Goal: Information Seeking & Learning: Learn about a topic

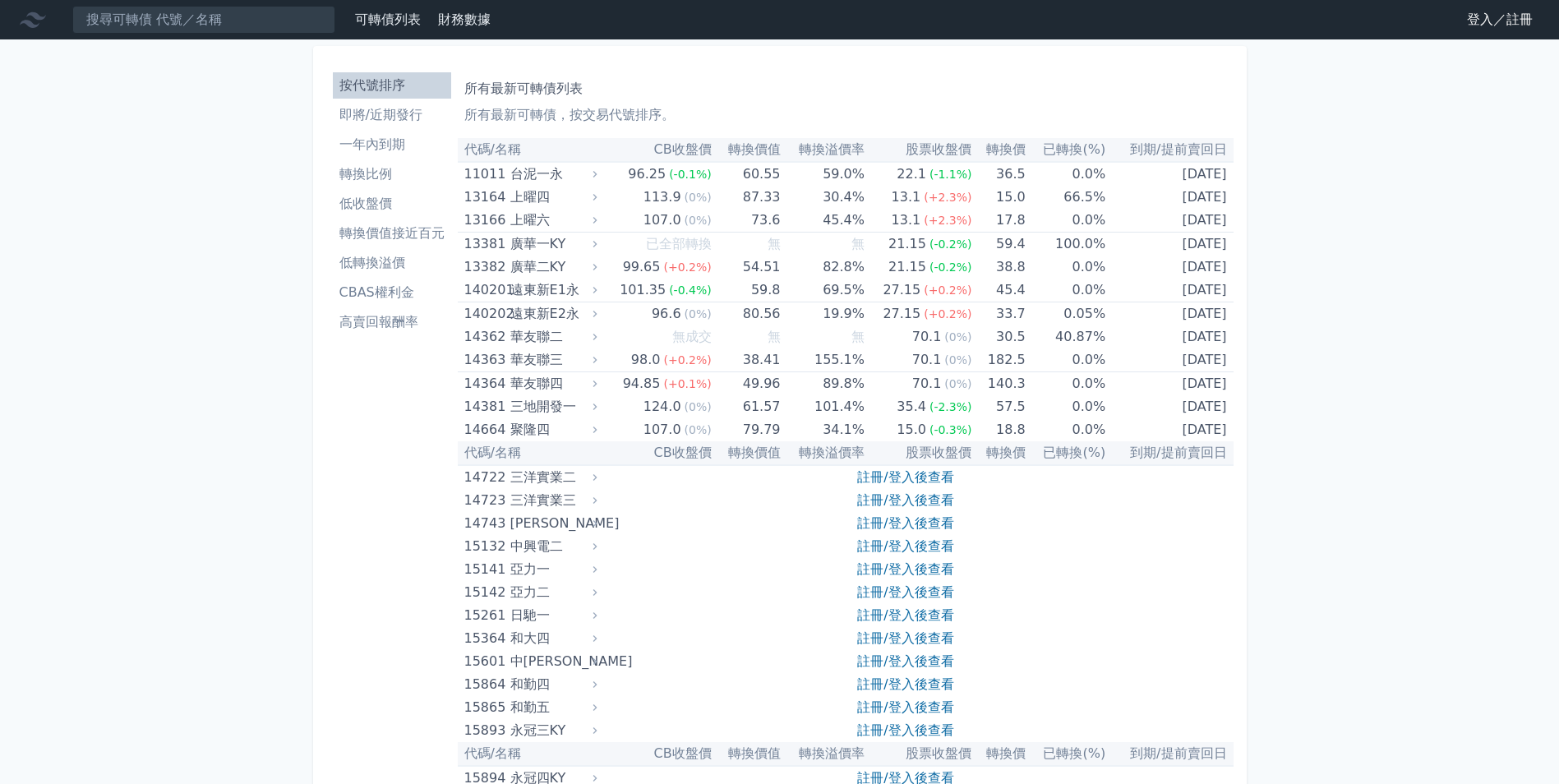
click at [1498, 14] on link "登入／註冊" at bounding box center [1500, 19] width 92 height 26
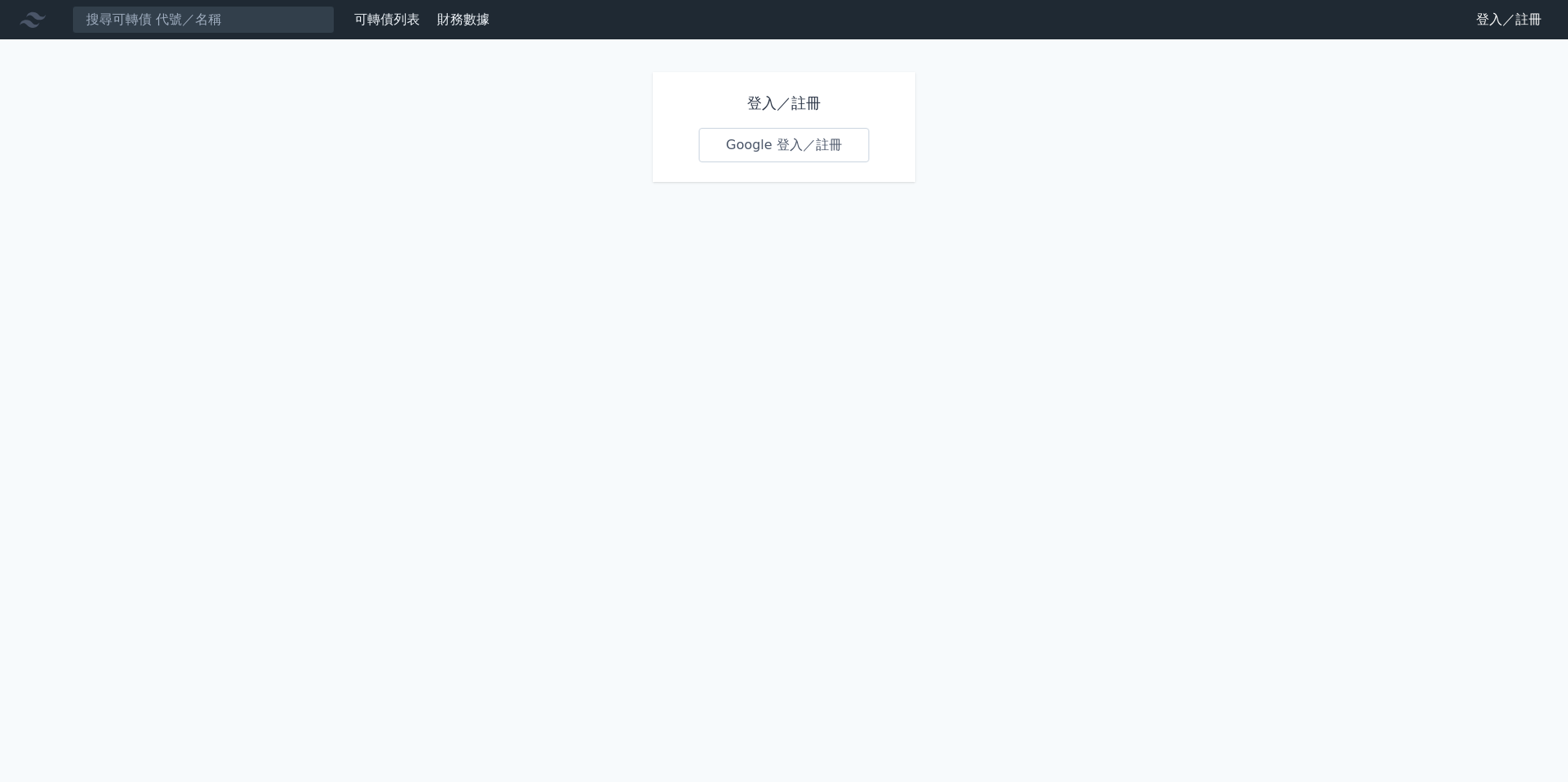
click at [826, 153] on link "Google 登入／註冊" at bounding box center [783, 145] width 170 height 34
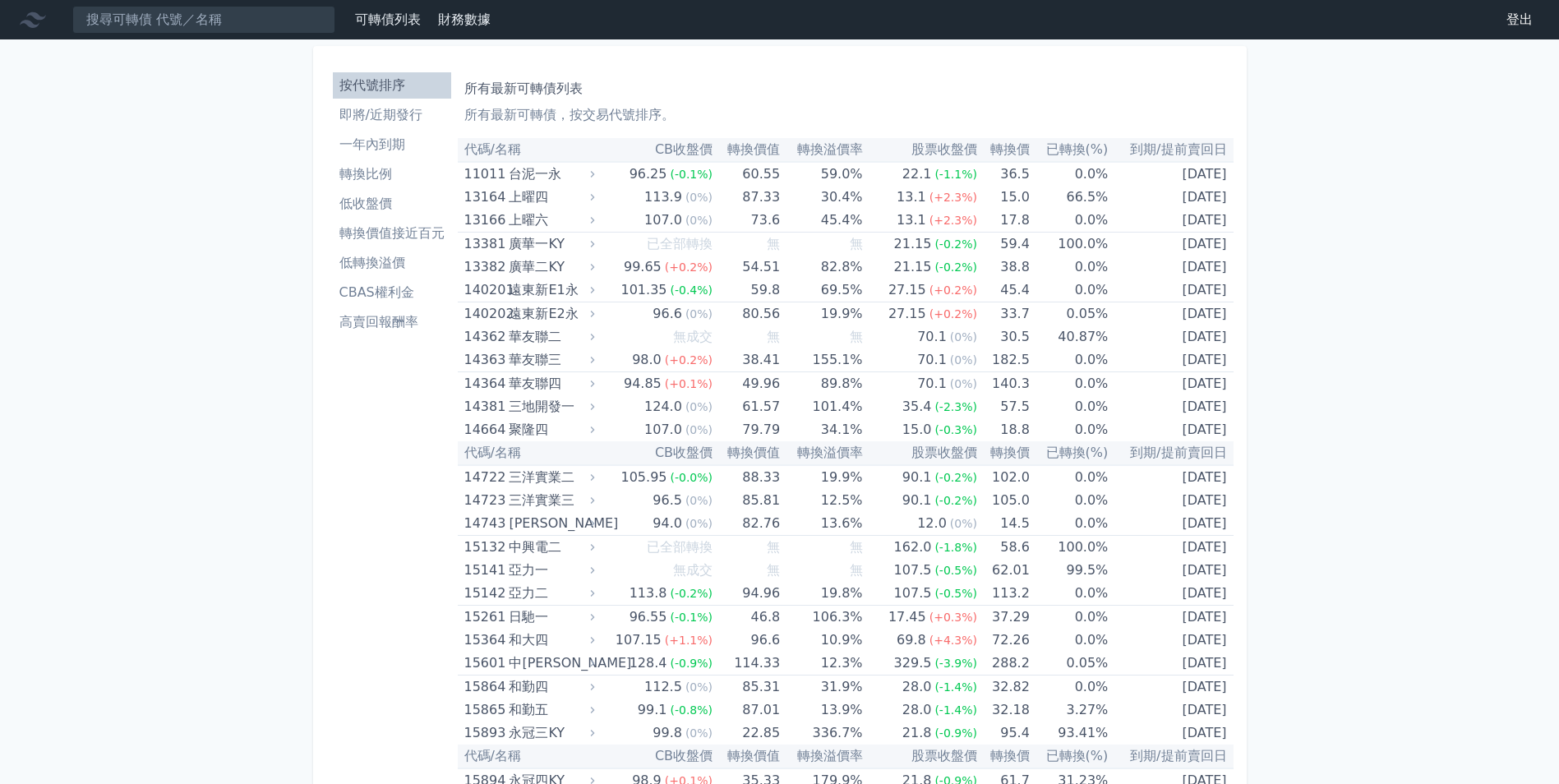
click at [406, 286] on li "CBAS權利金" at bounding box center [392, 292] width 119 height 19
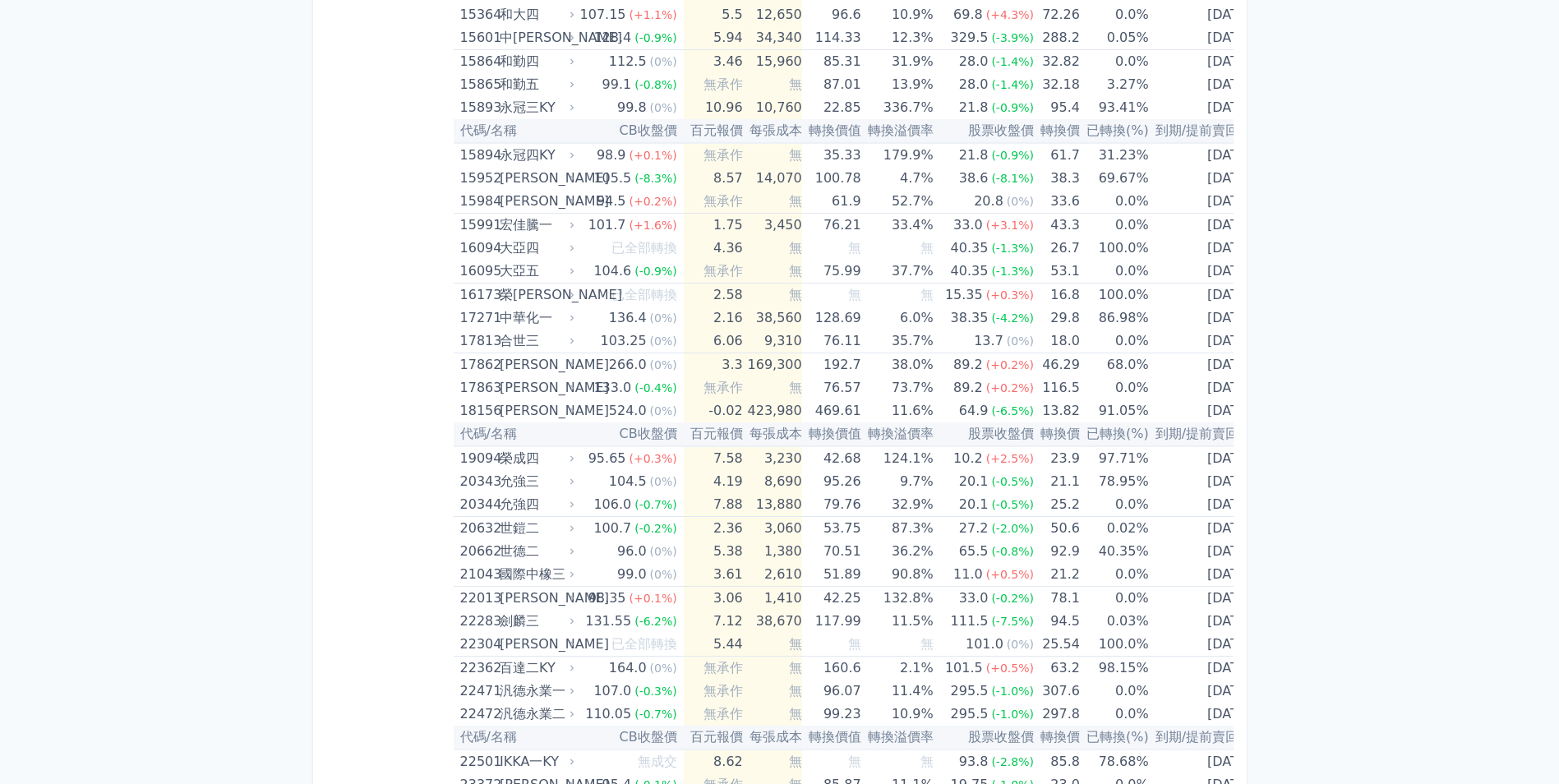
scroll to position [637, 0]
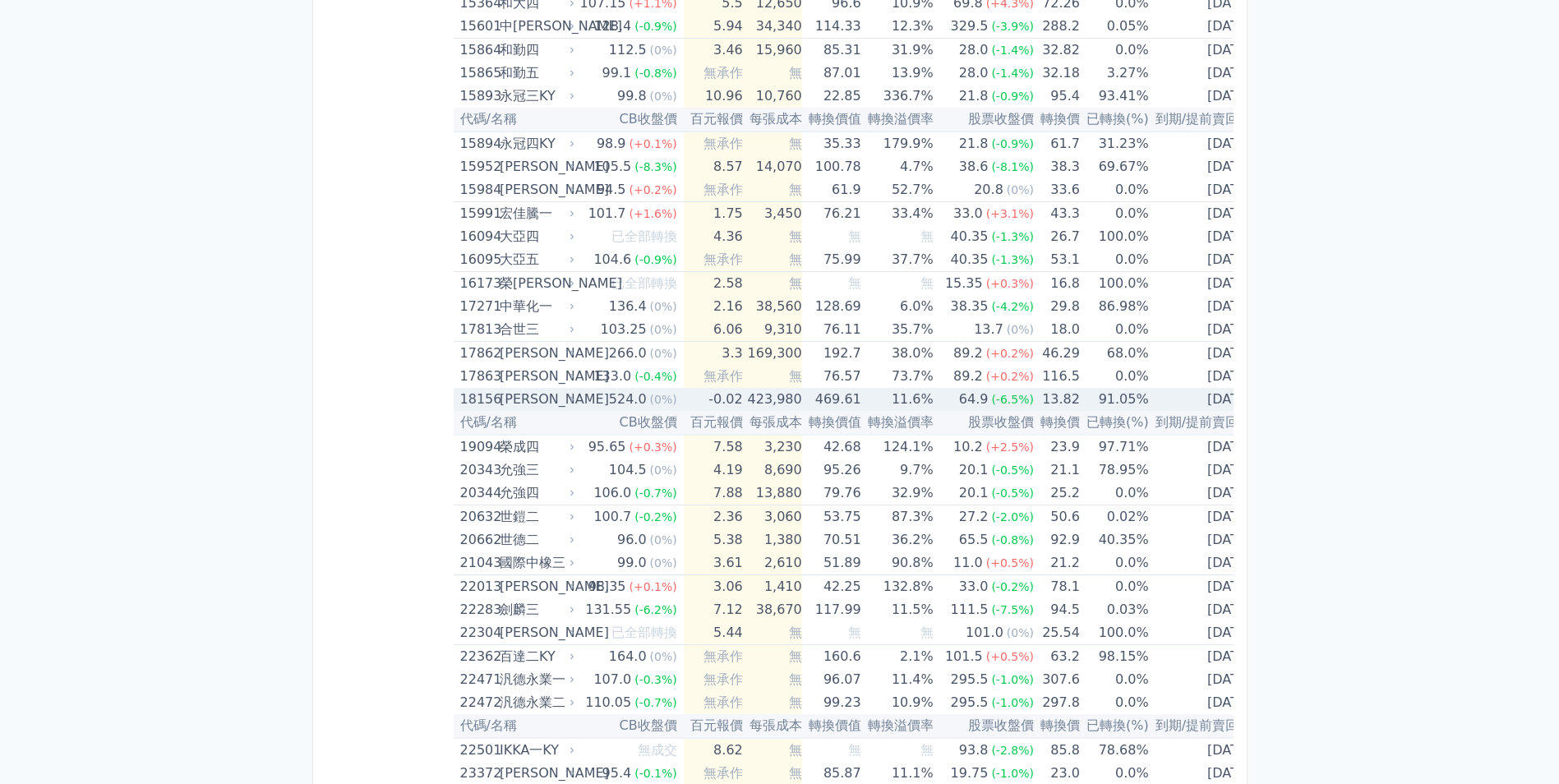
click at [657, 403] on span "(0%)" at bounding box center [663, 399] width 27 height 13
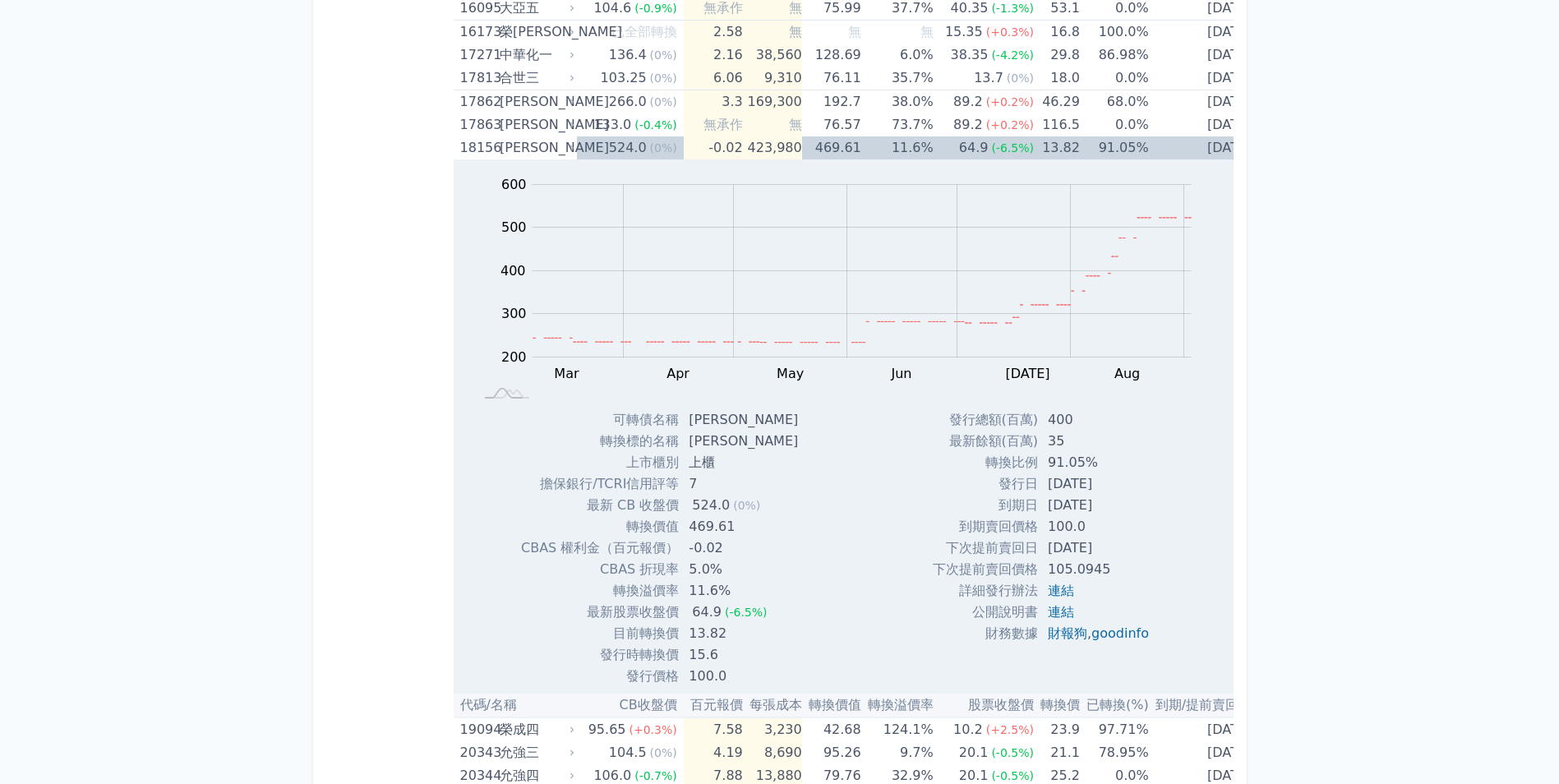
scroll to position [852, 0]
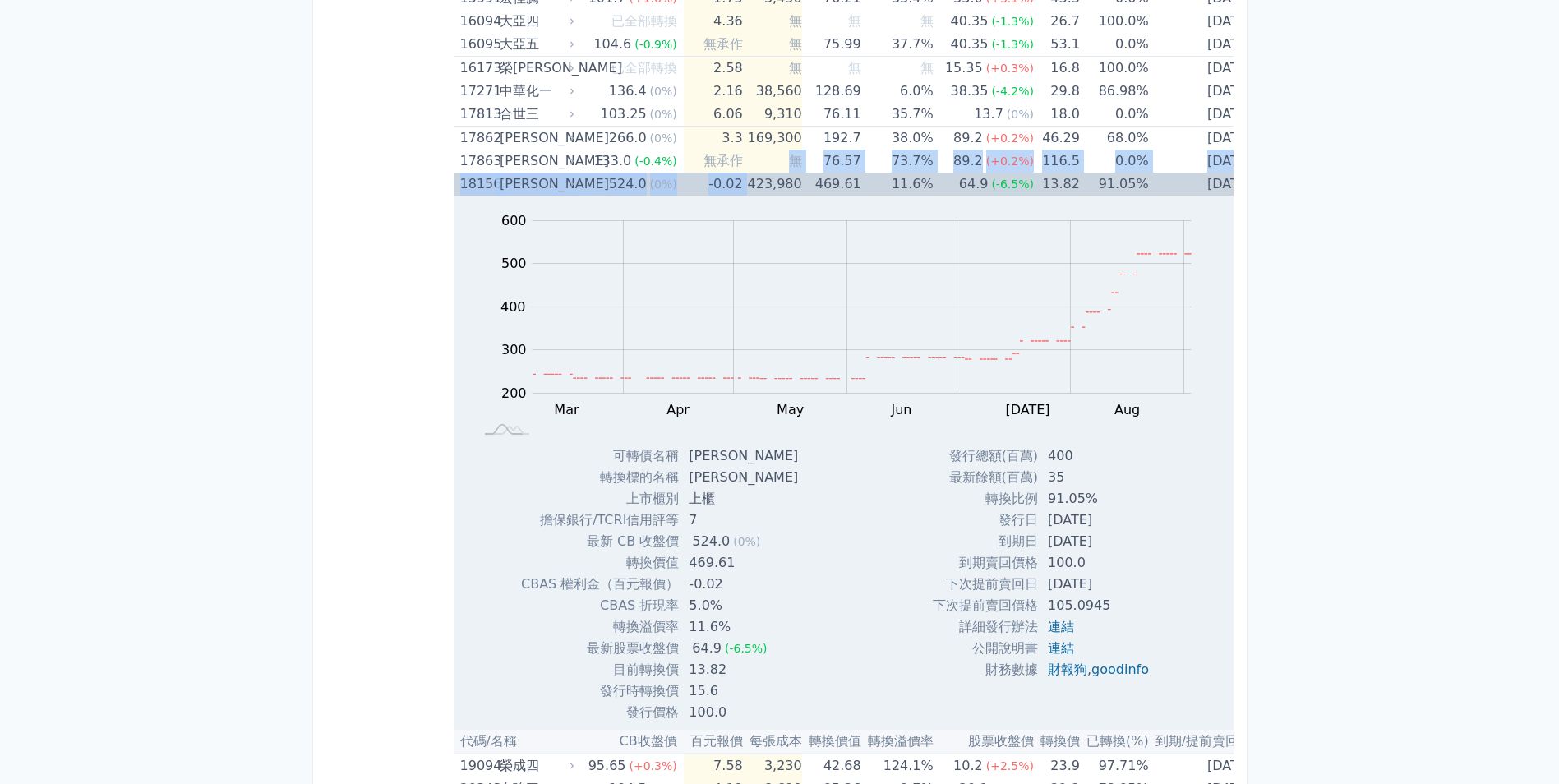
drag, startPoint x: 749, startPoint y: 171, endPoint x: 745, endPoint y: 182, distance: 11.7
click at [745, 182] on td "423,980" at bounding box center [772, 183] width 59 height 23
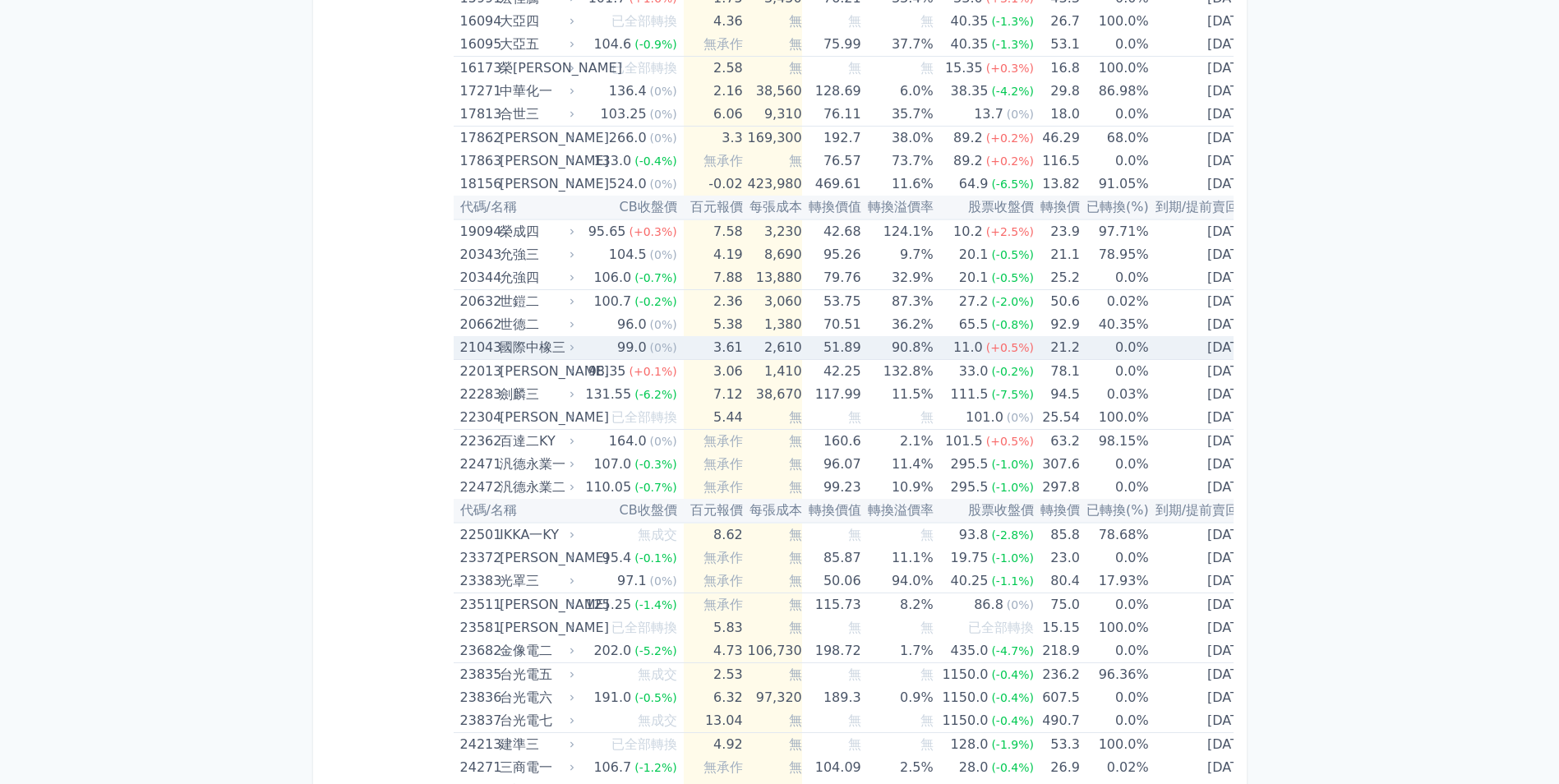
click at [755, 350] on td "2,610" at bounding box center [772, 348] width 59 height 24
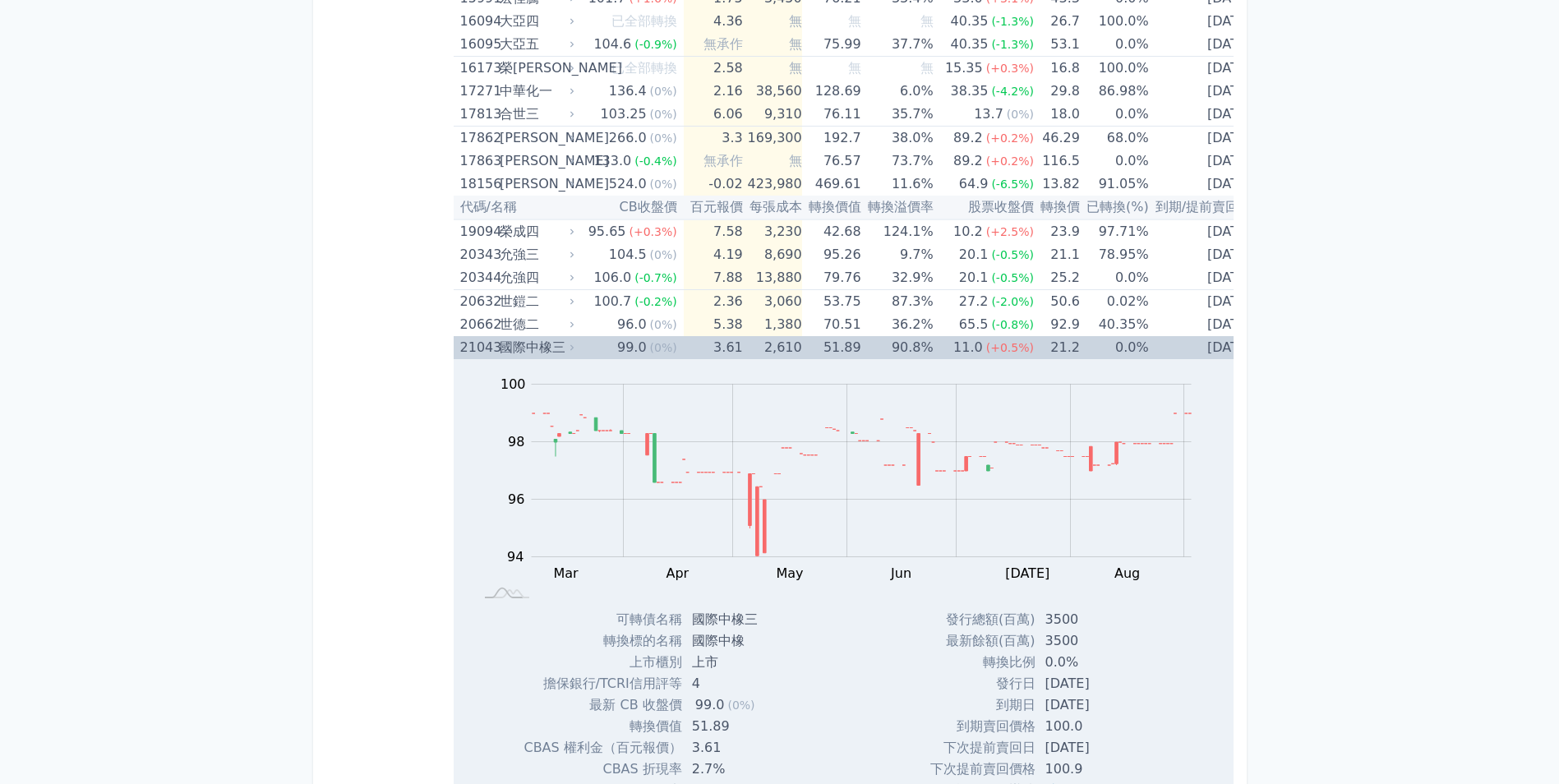
click at [755, 350] on td "2,610" at bounding box center [772, 347] width 59 height 23
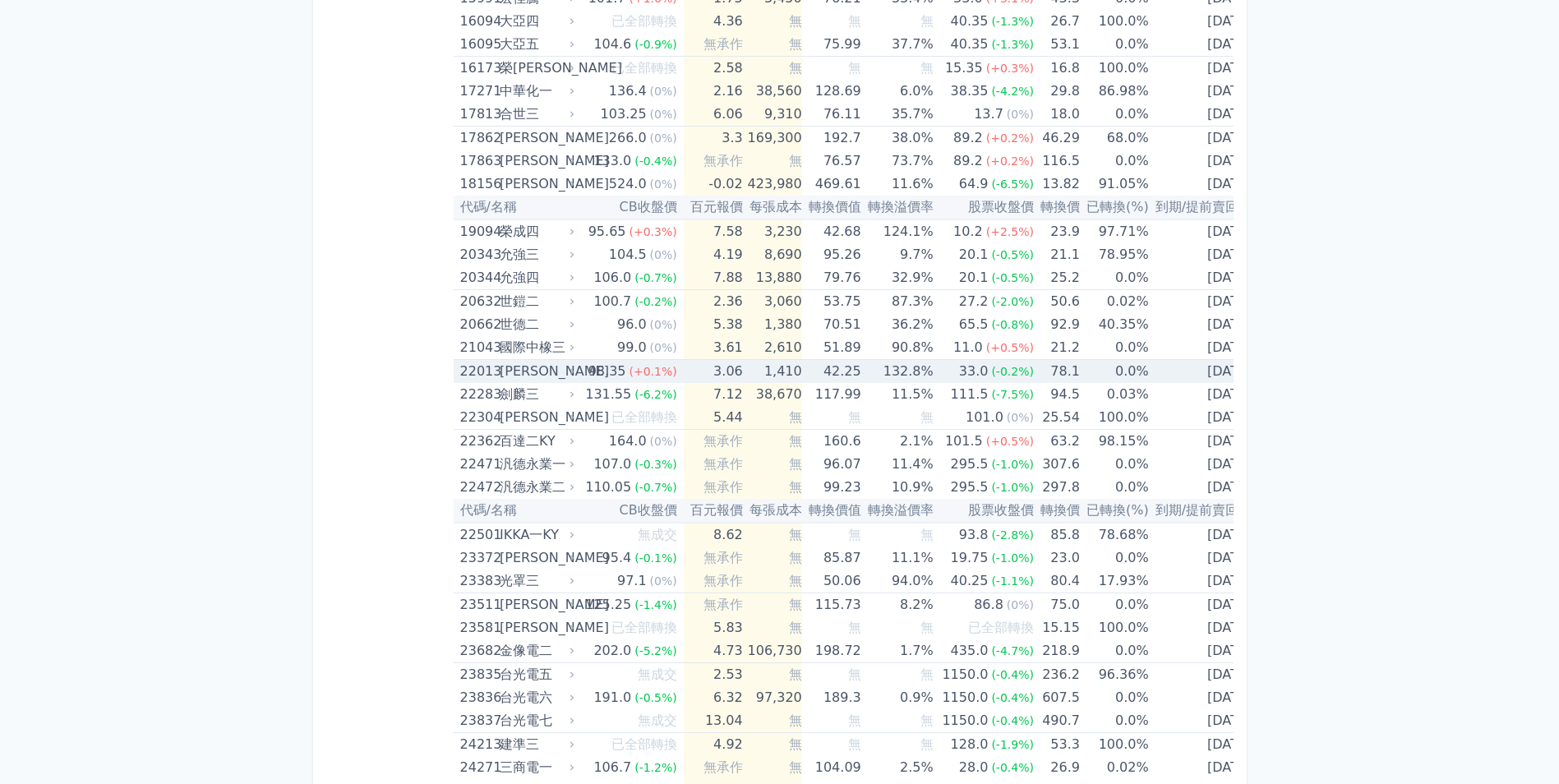
click at [919, 371] on td "132.8%" at bounding box center [898, 371] width 72 height 24
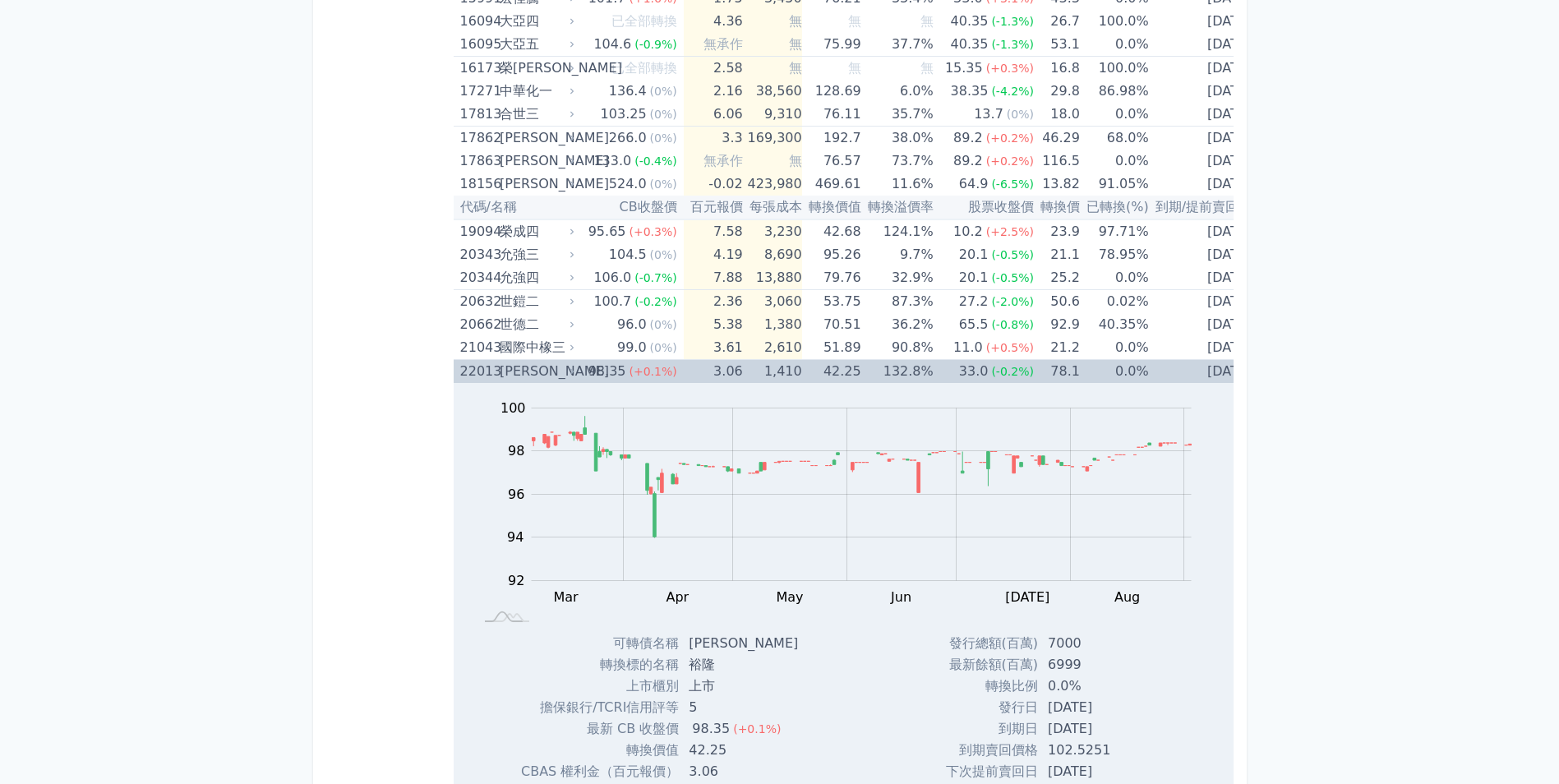
click at [934, 376] on td "33.0 (-0.2%)" at bounding box center [983, 371] width 100 height 24
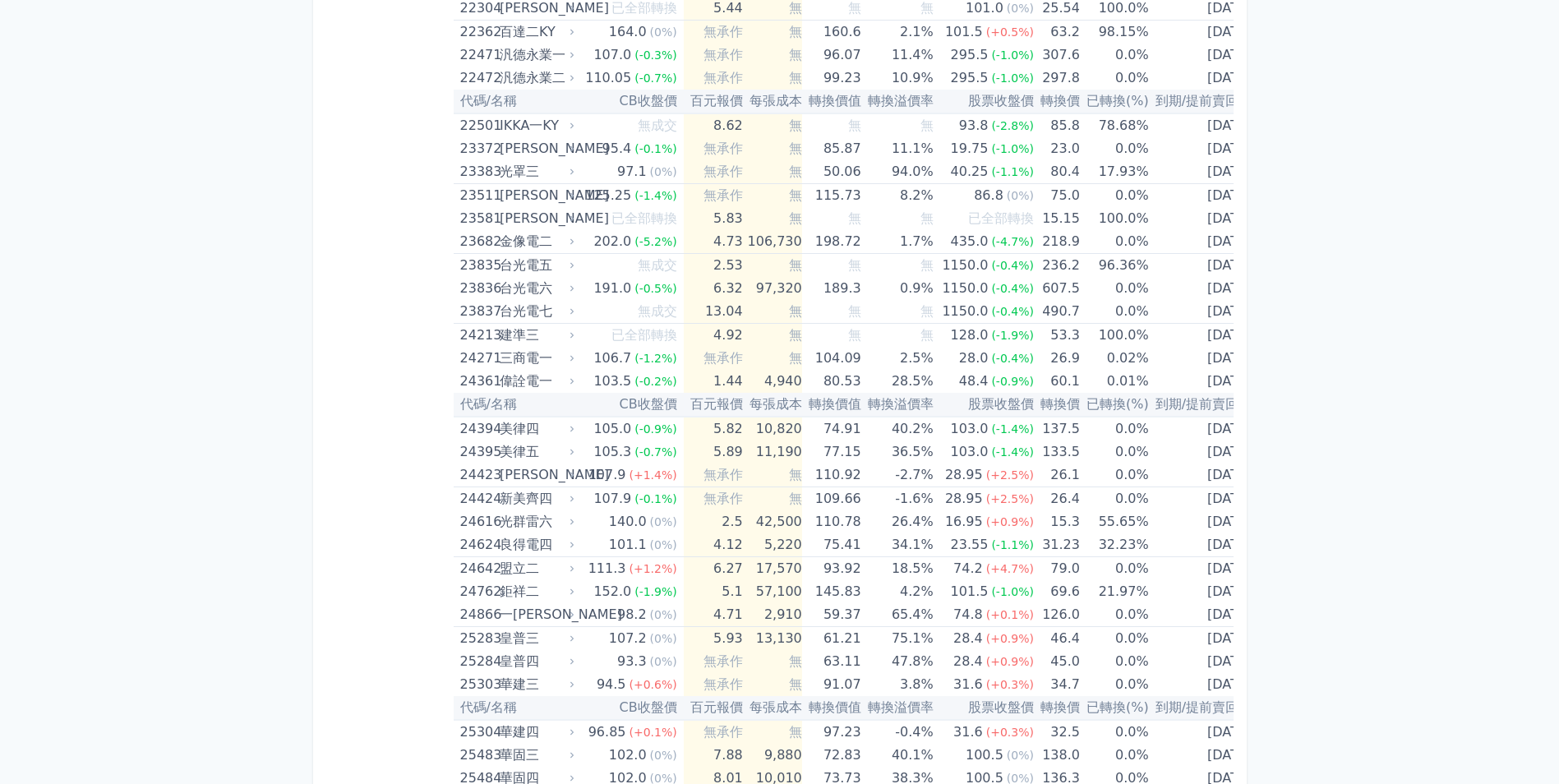
scroll to position [1250, 0]
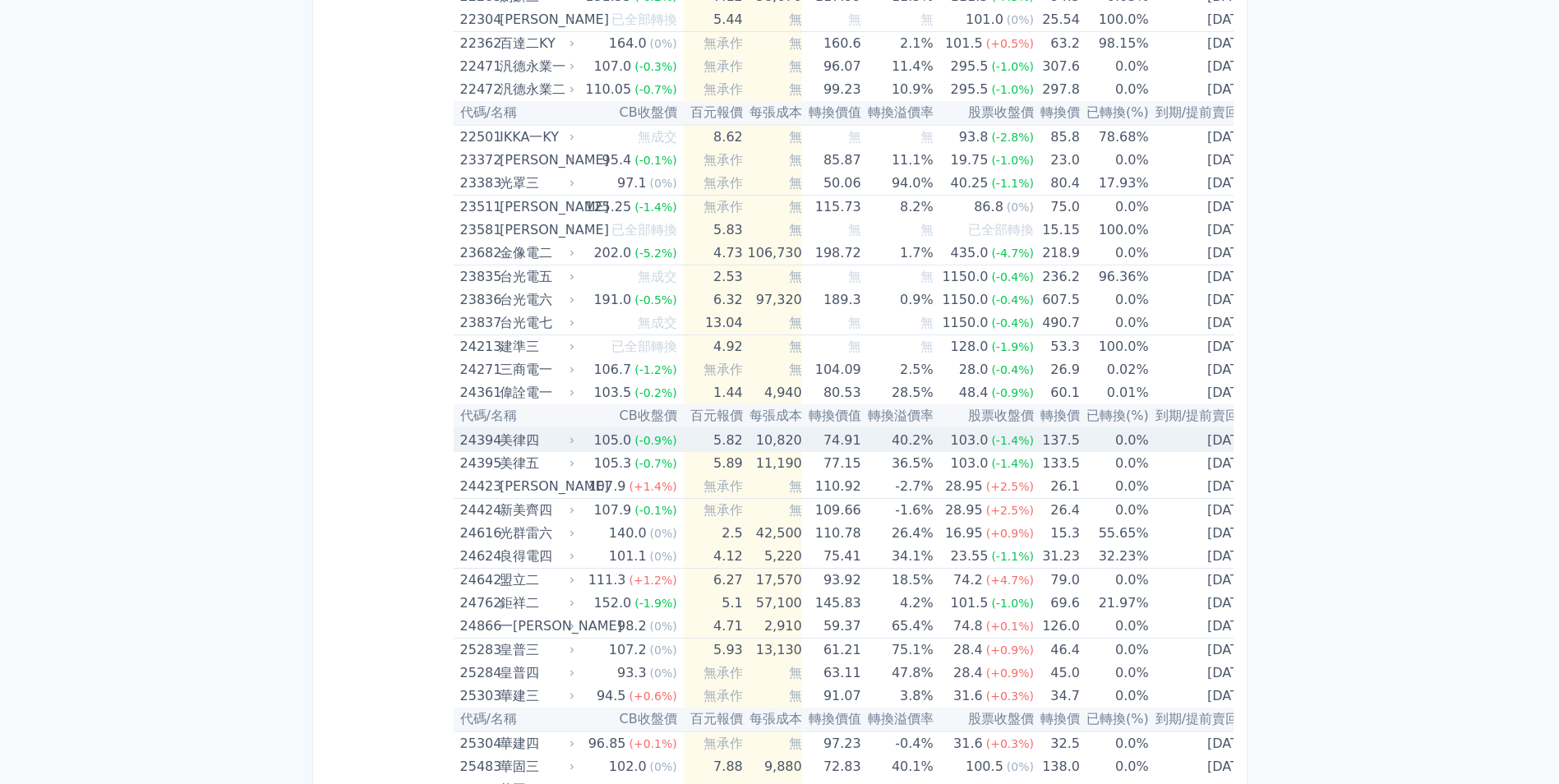
click at [743, 439] on td "10,820" at bounding box center [772, 439] width 59 height 24
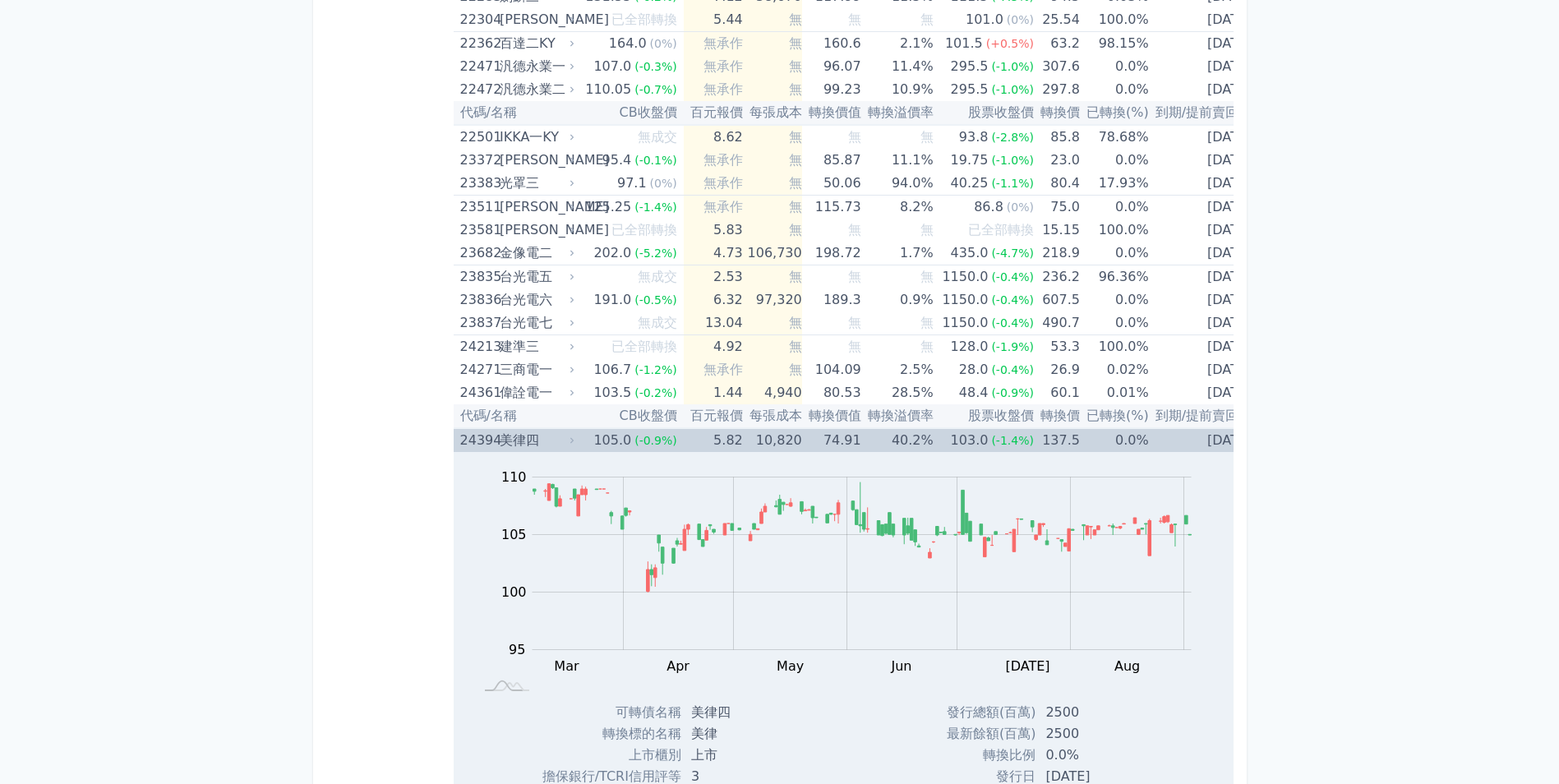
click at [743, 436] on td "10,820" at bounding box center [772, 439] width 59 height 24
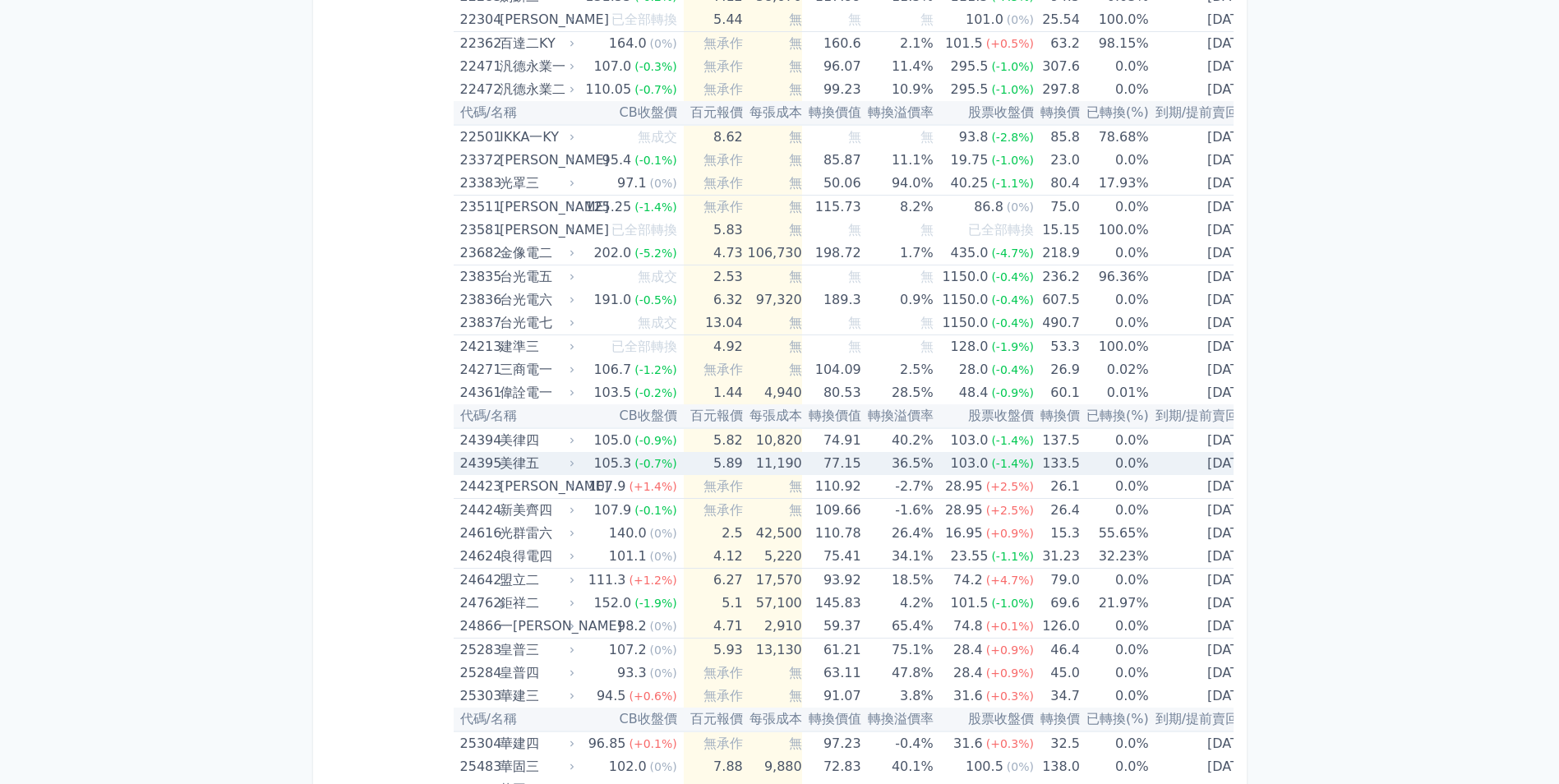
click at [746, 461] on td "11,190" at bounding box center [772, 463] width 59 height 23
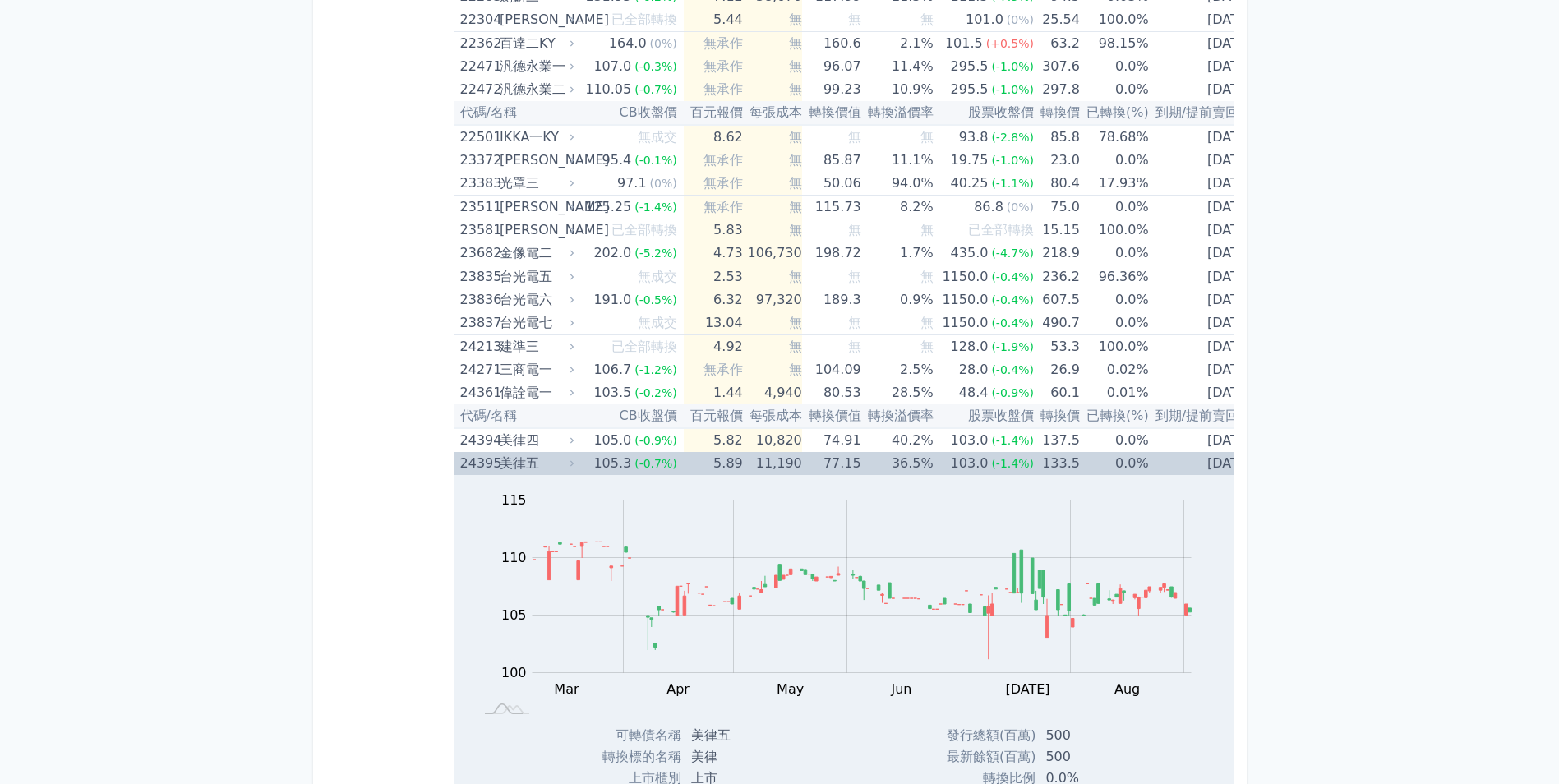
click at [746, 461] on td "11,190" at bounding box center [772, 463] width 59 height 23
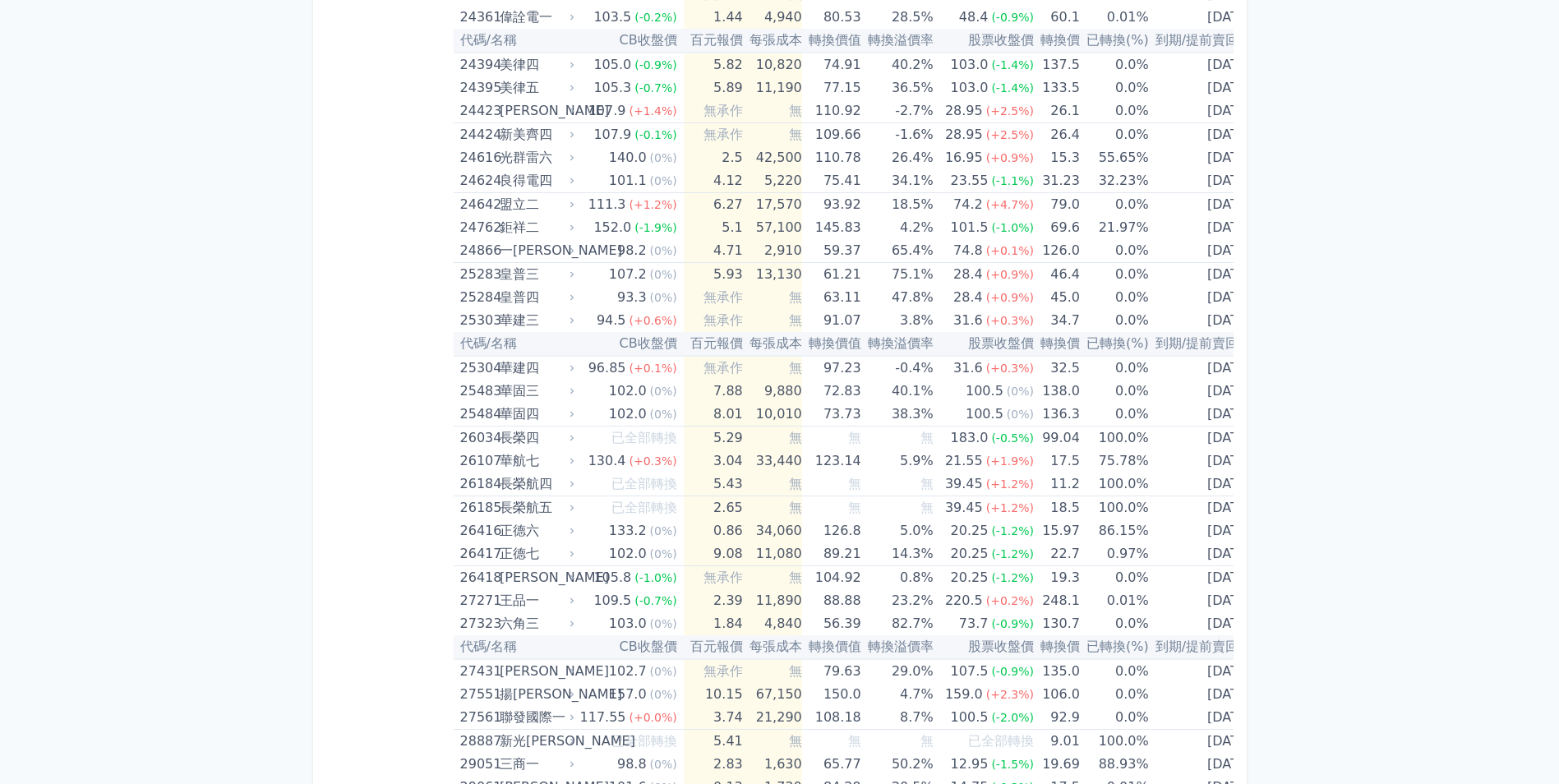
scroll to position [1637, 0]
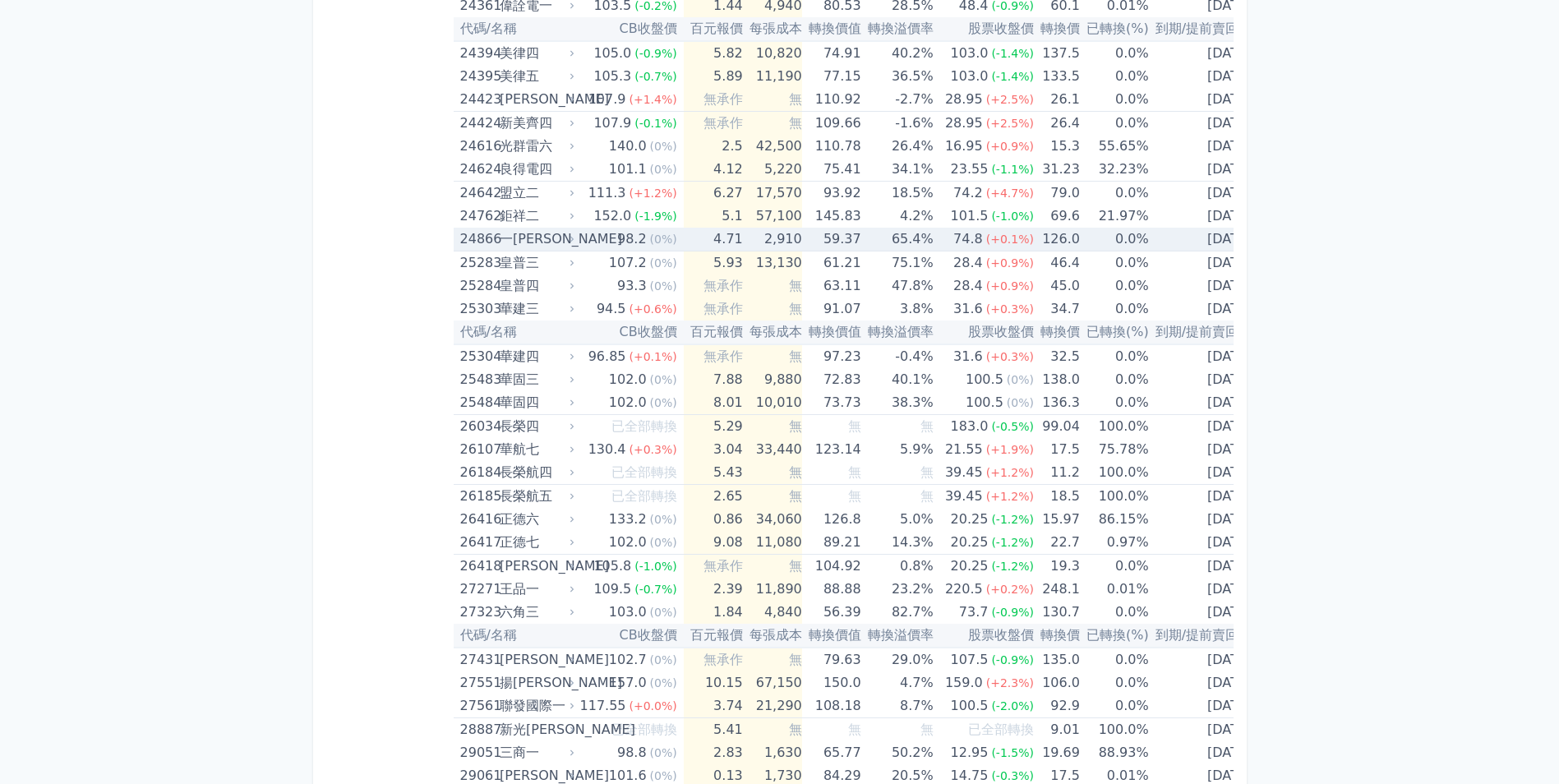
click at [825, 241] on td "59.37" at bounding box center [831, 239] width 59 height 24
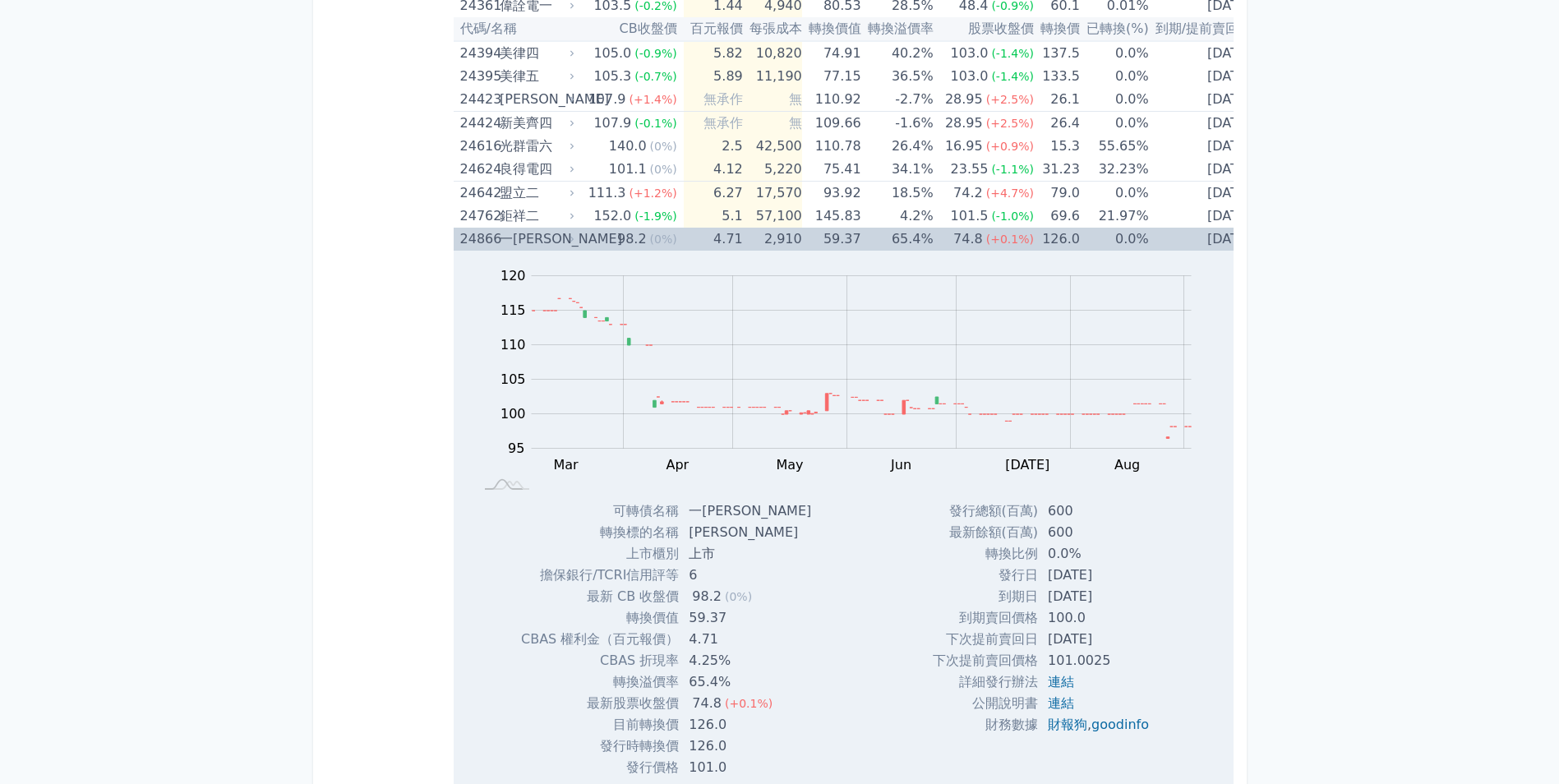
click at [825, 241] on td "59.37" at bounding box center [831, 239] width 59 height 23
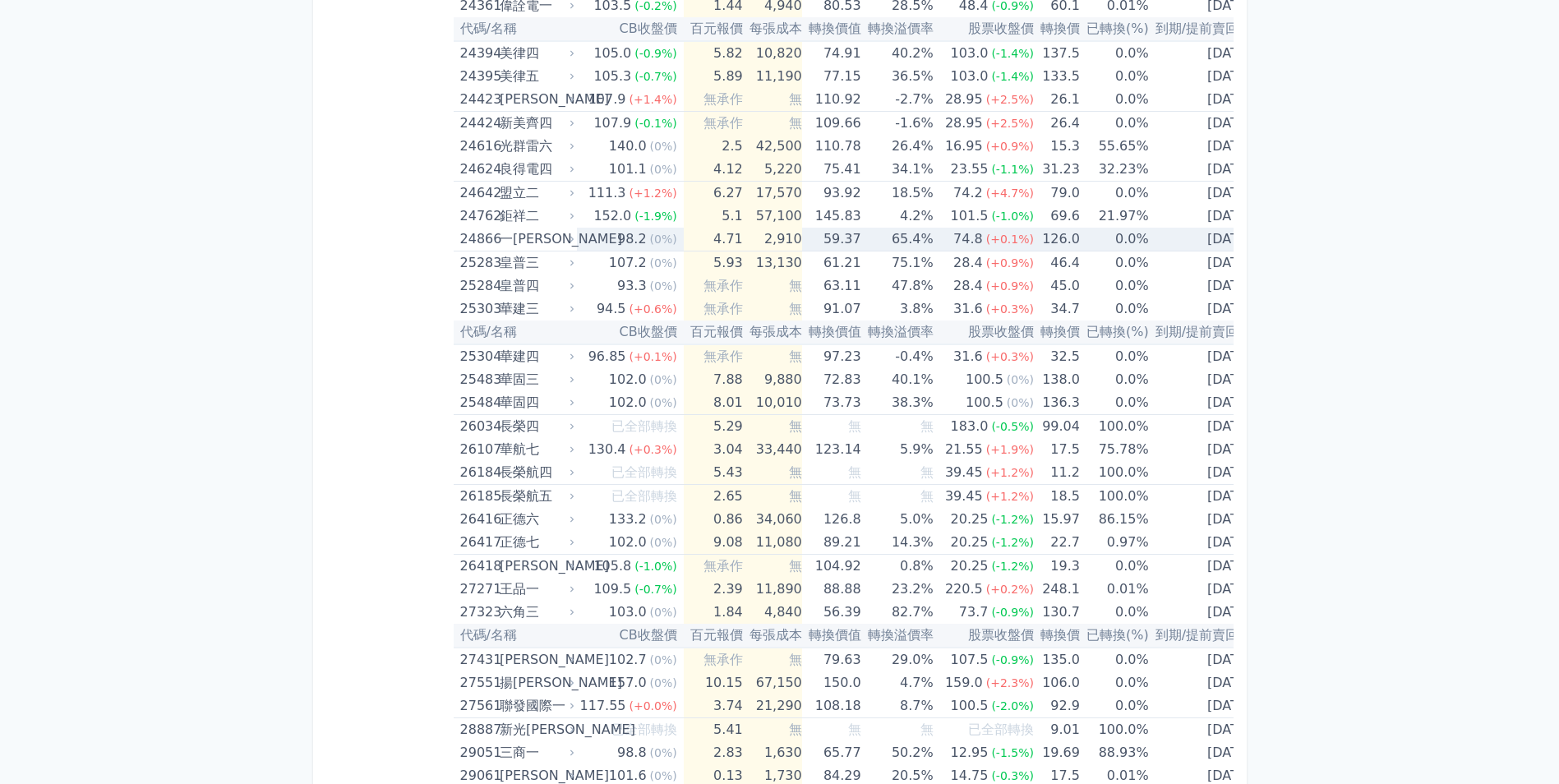
click at [825, 241] on td "59.37" at bounding box center [831, 239] width 59 height 24
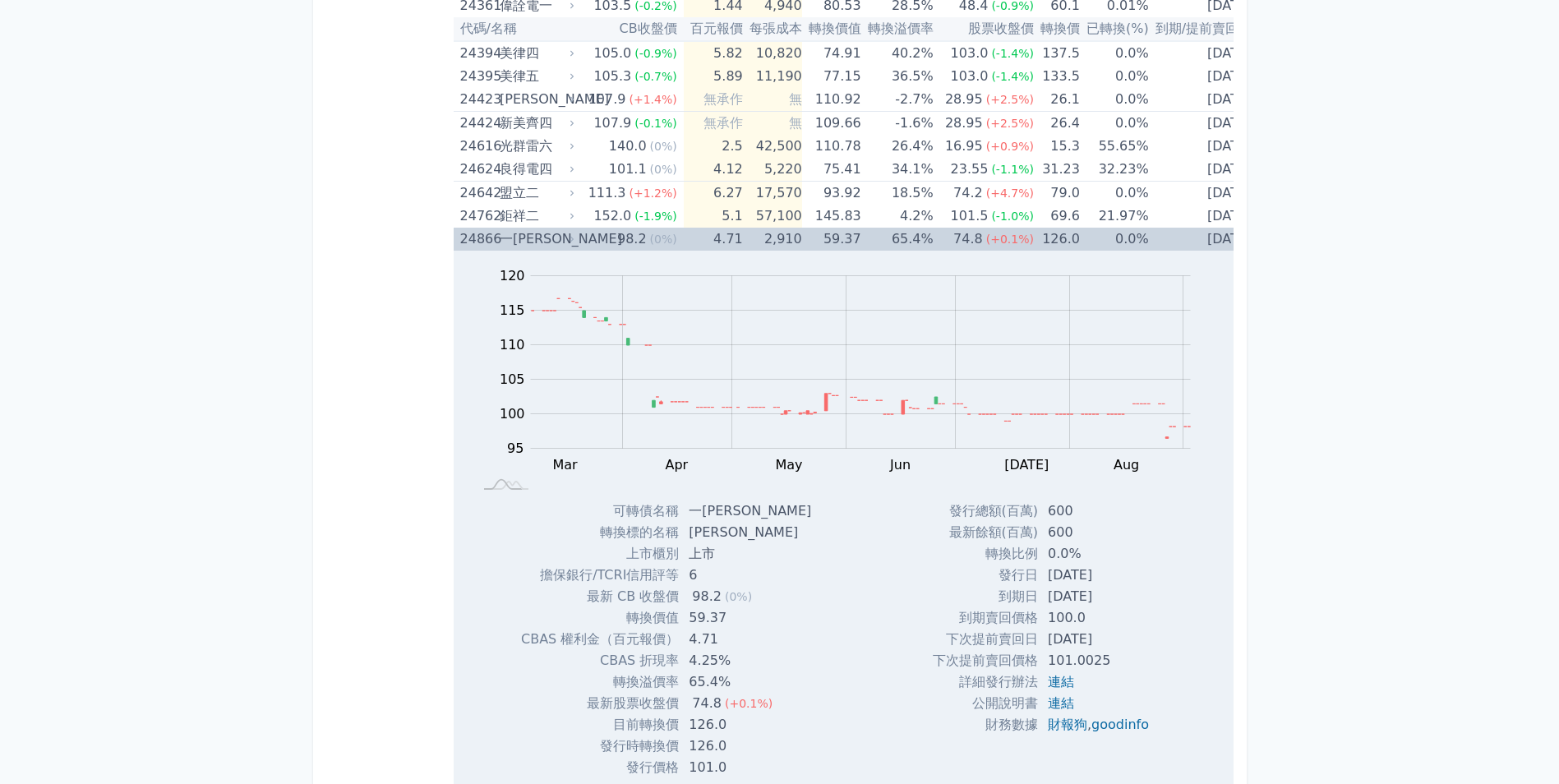
click at [821, 244] on td "59.37" at bounding box center [831, 239] width 59 height 23
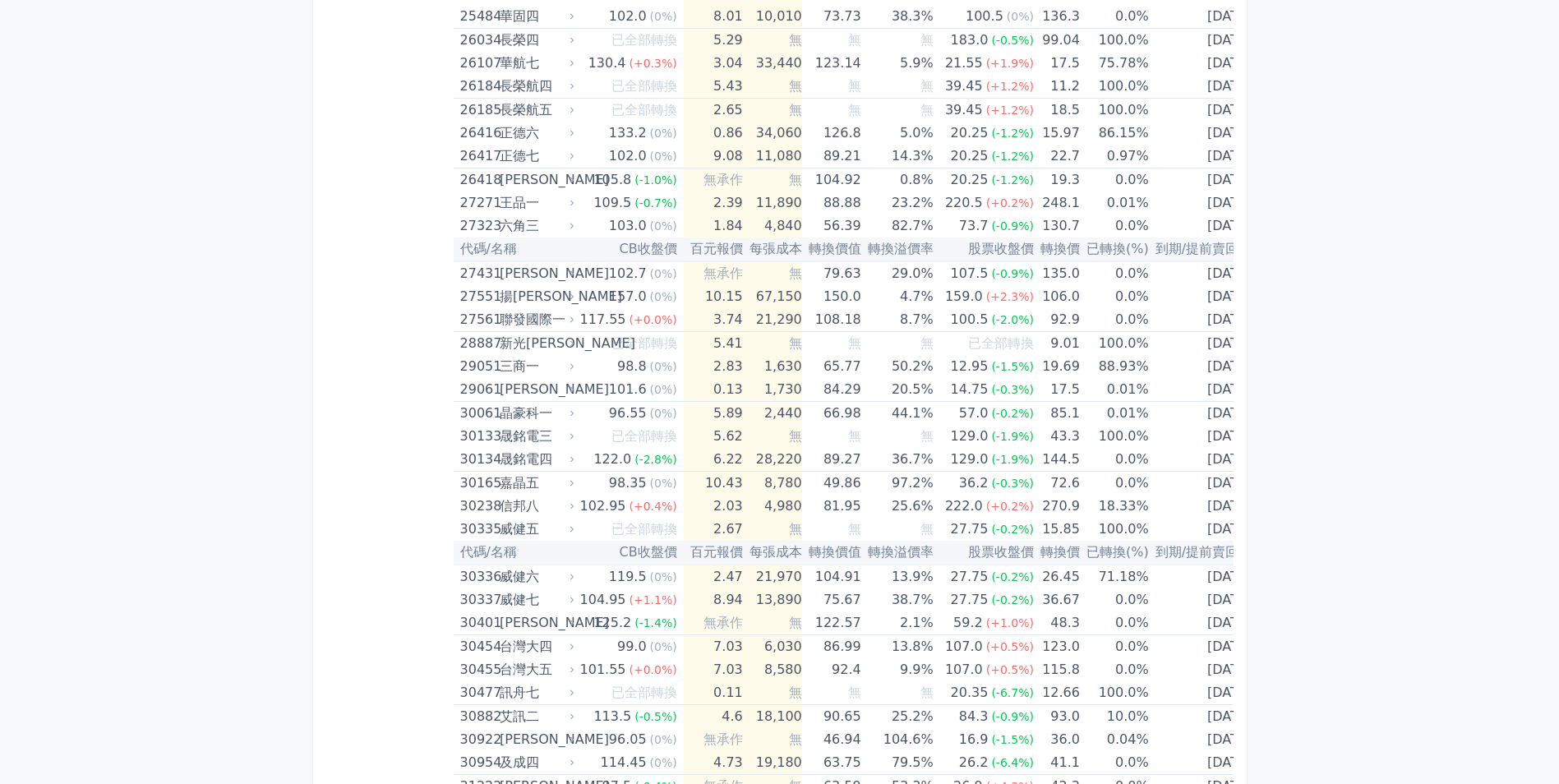
scroll to position [2034, 0]
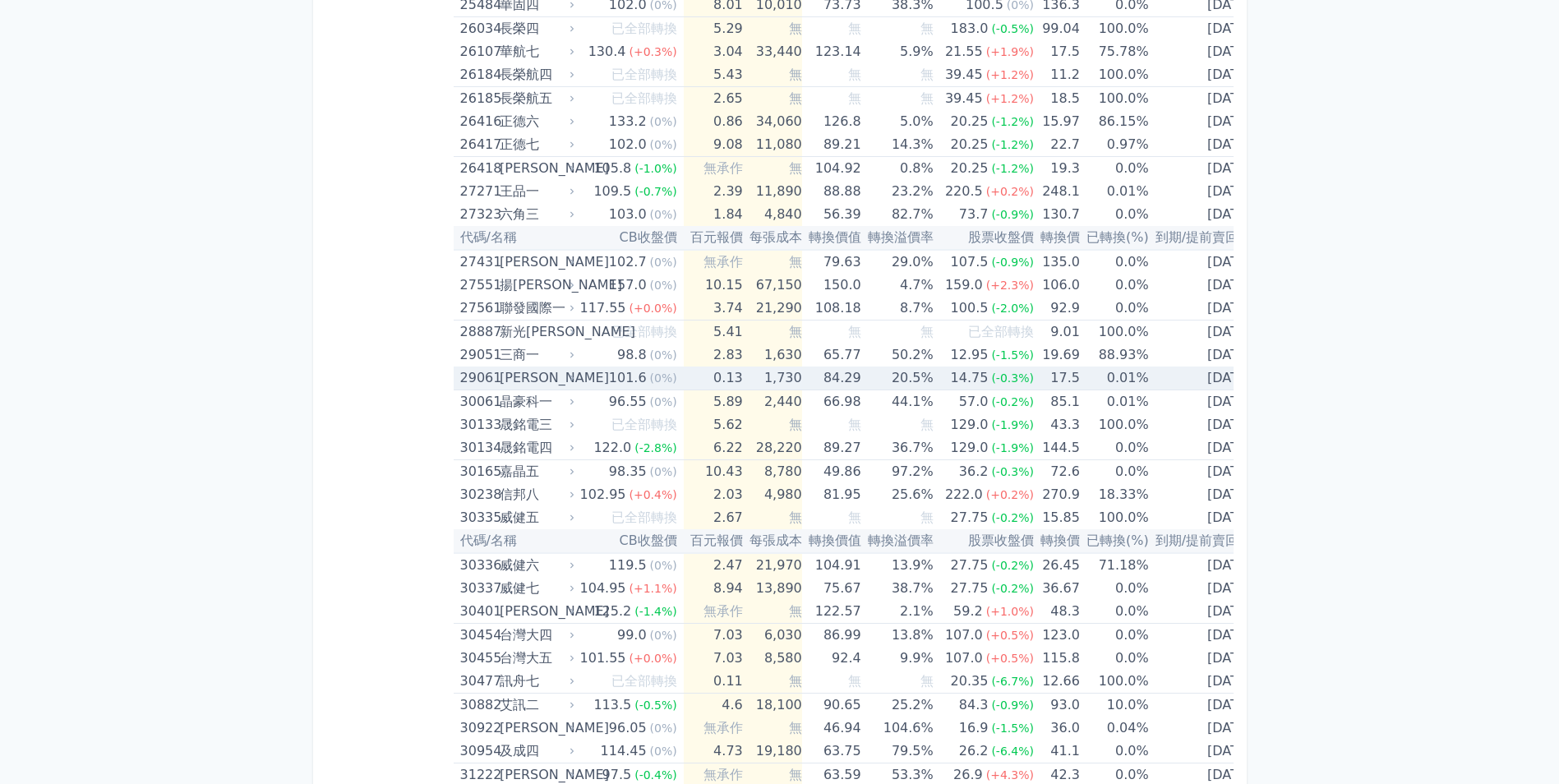
click at [922, 382] on td "20.5%" at bounding box center [898, 378] width 72 height 24
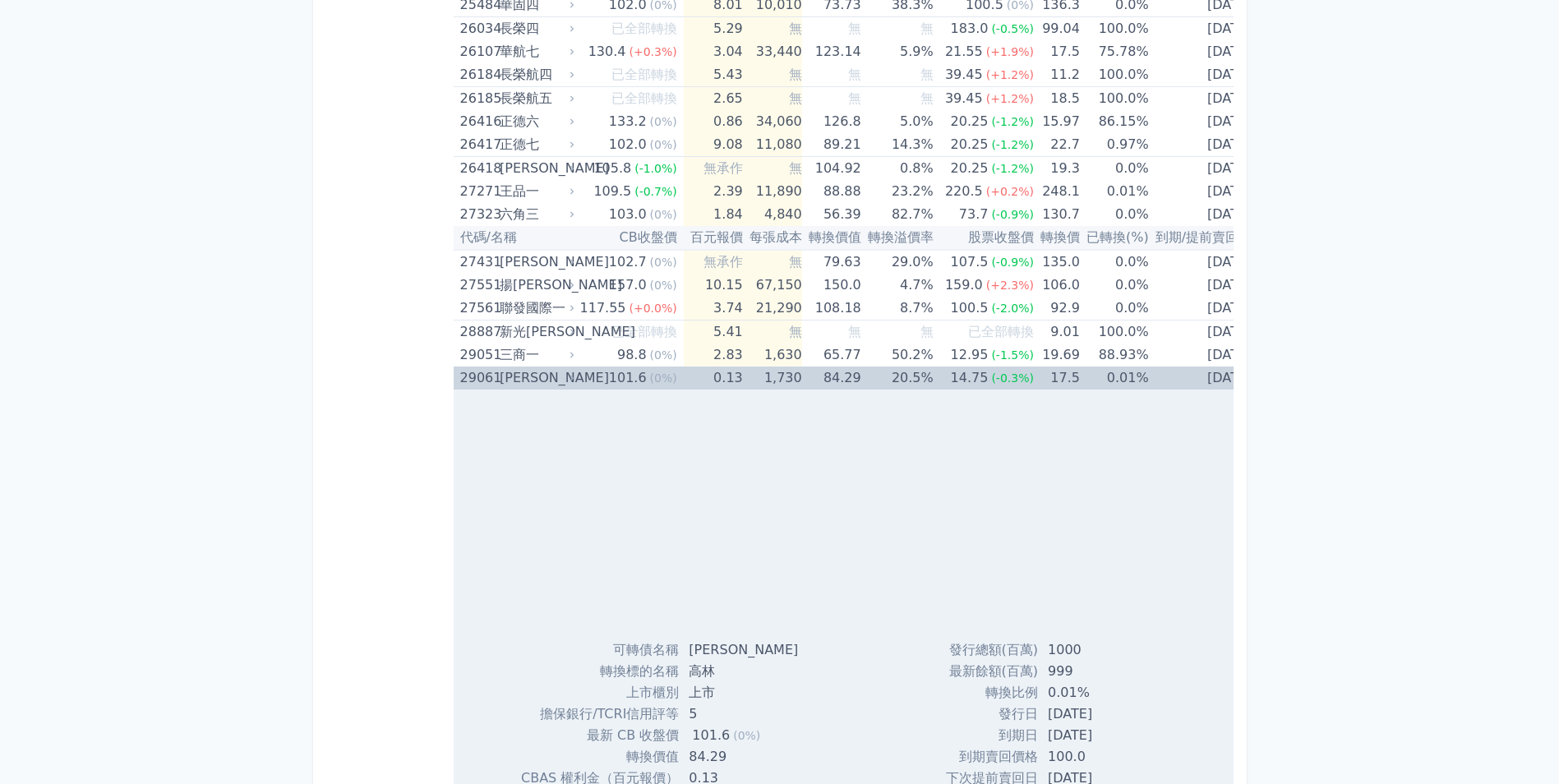
click at [919, 377] on td "20.5%" at bounding box center [898, 377] width 72 height 23
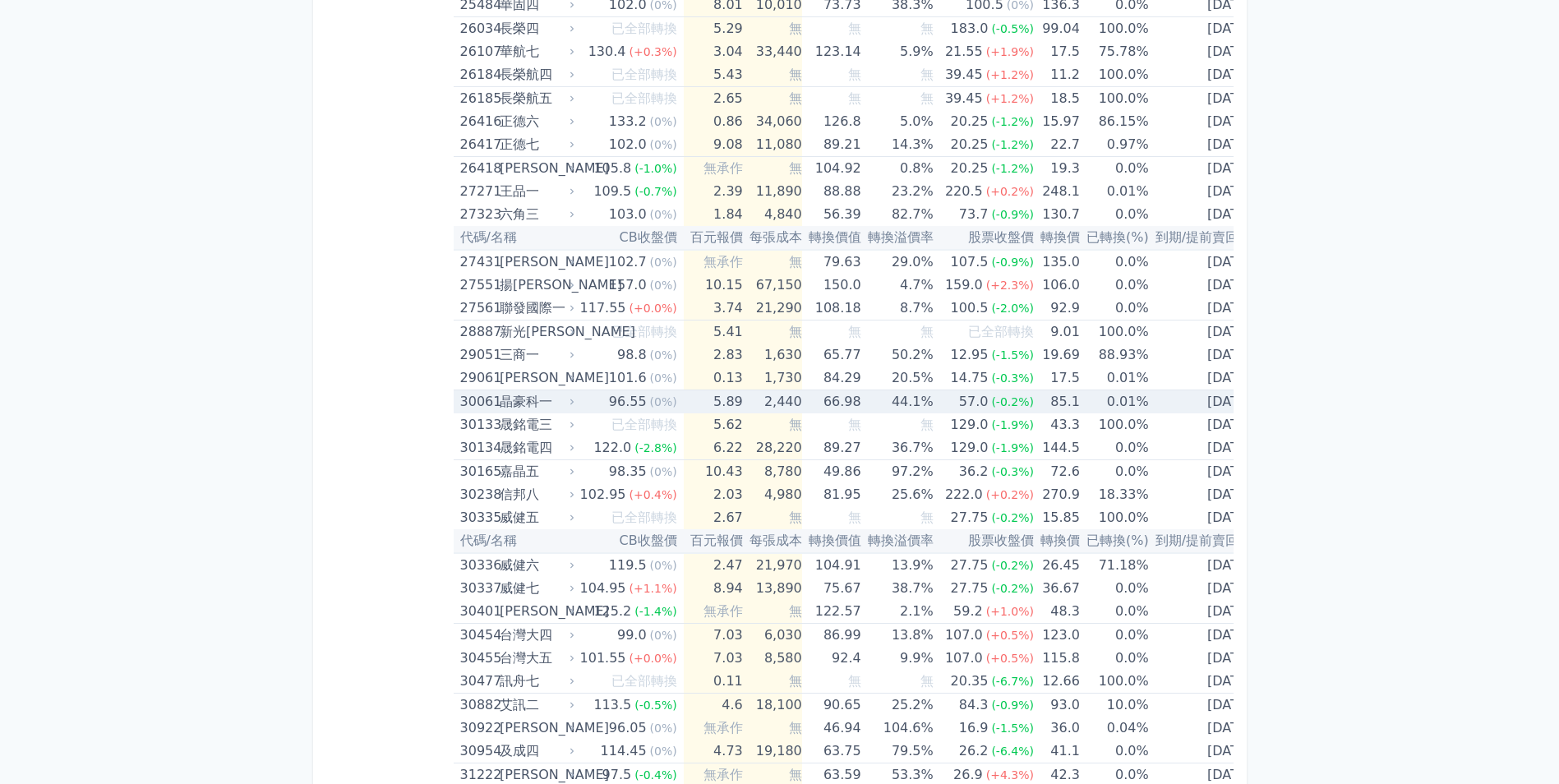
click at [894, 403] on td "44.1%" at bounding box center [898, 402] width 72 height 24
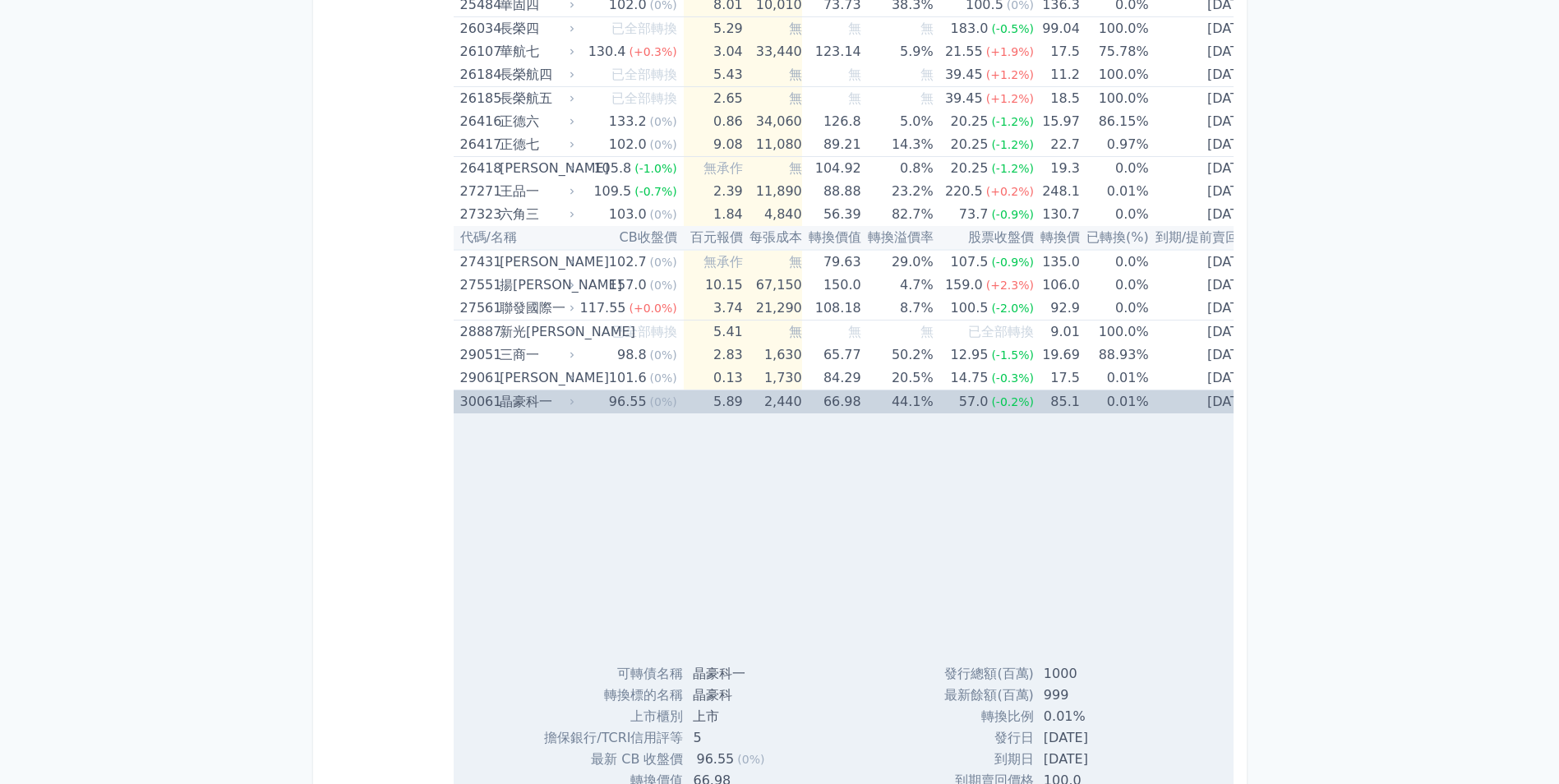
click at [894, 403] on td "44.1%" at bounding box center [898, 402] width 72 height 24
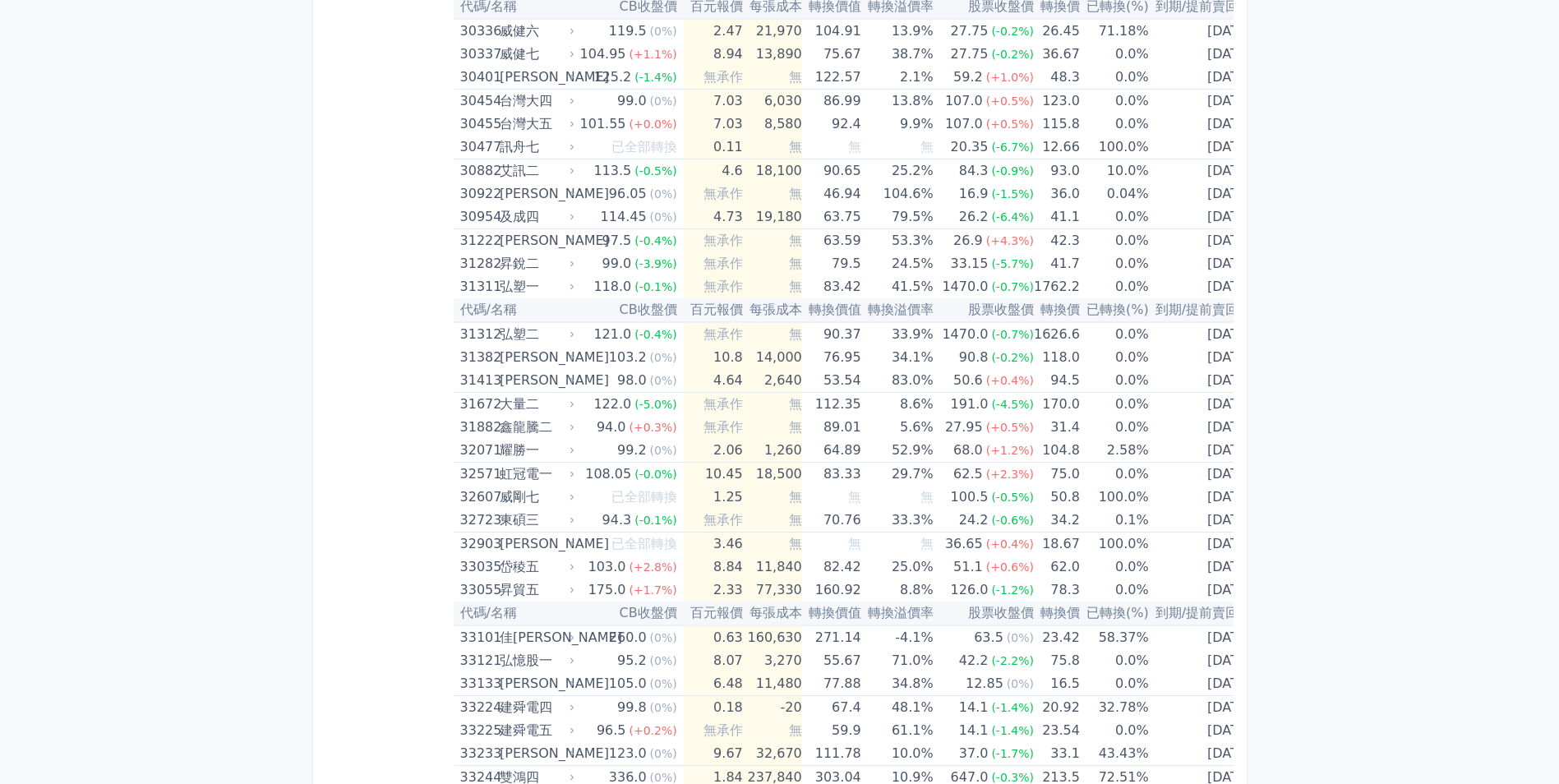
scroll to position [2625, 0]
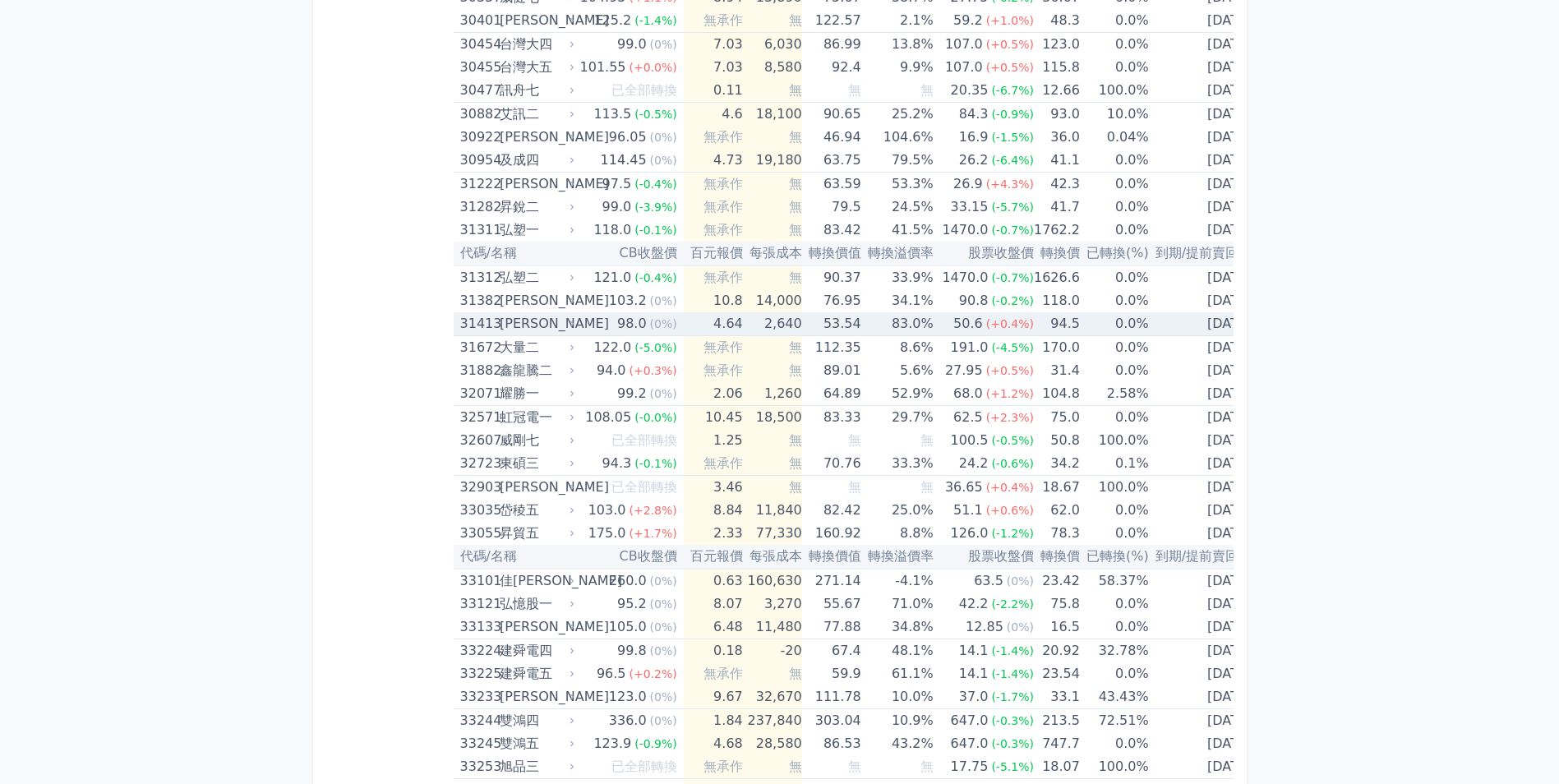
click at [1153, 323] on td "[DATE]" at bounding box center [1203, 324] width 109 height 24
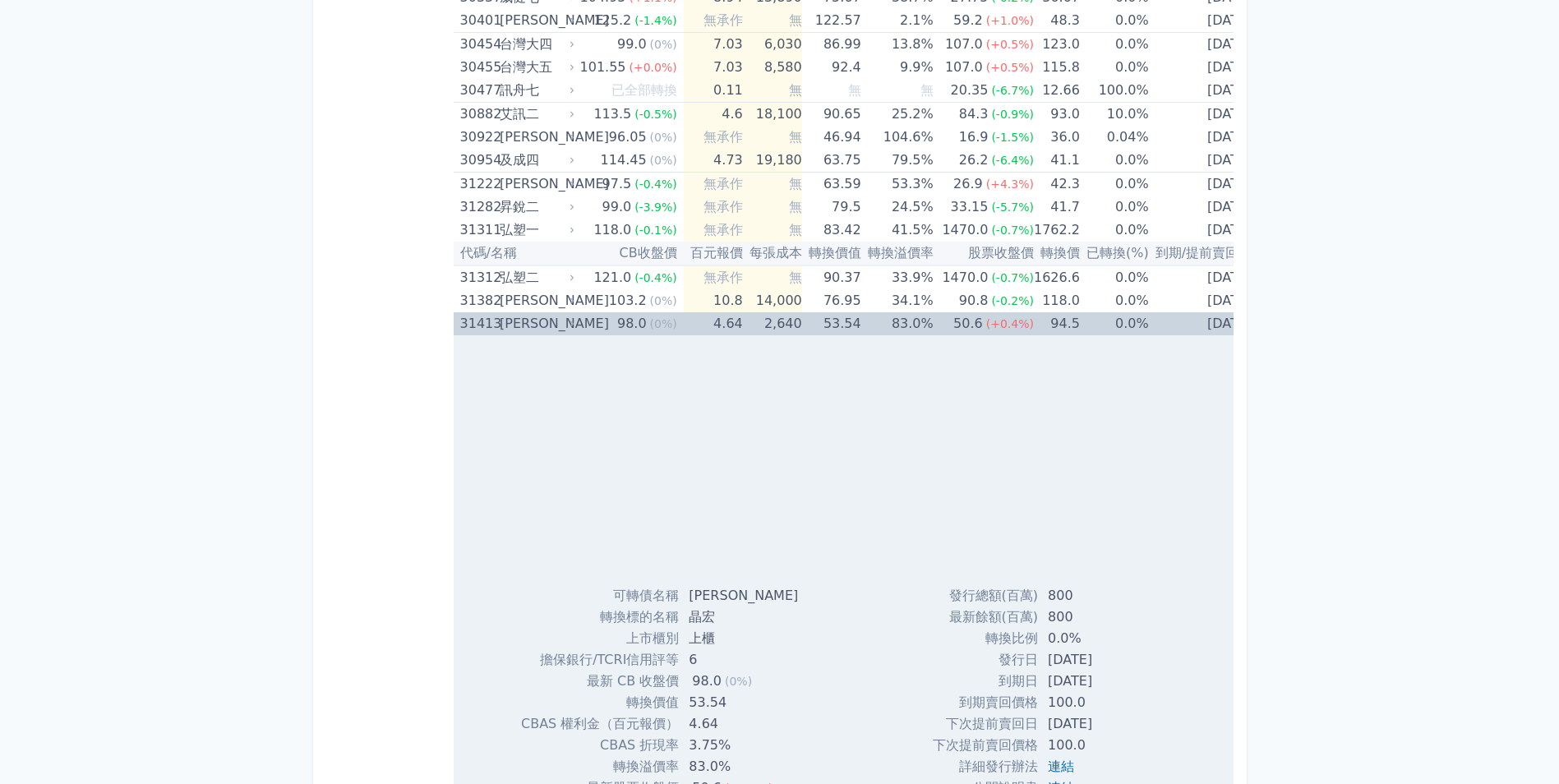
click at [1153, 323] on td "[DATE]" at bounding box center [1203, 324] width 109 height 23
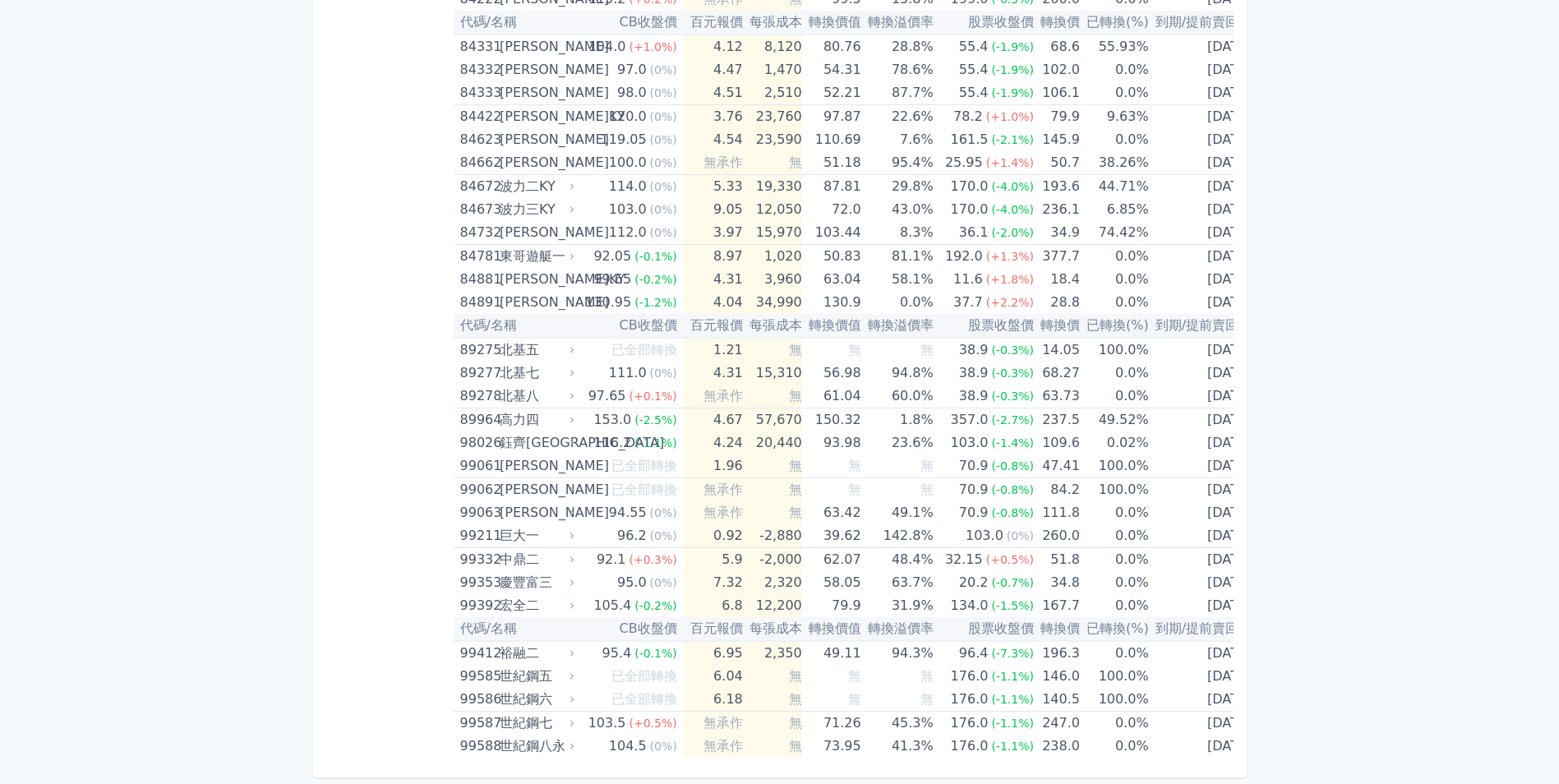
scroll to position [9539, 0]
click at [844, 550] on td "62.07" at bounding box center [831, 560] width 59 height 24
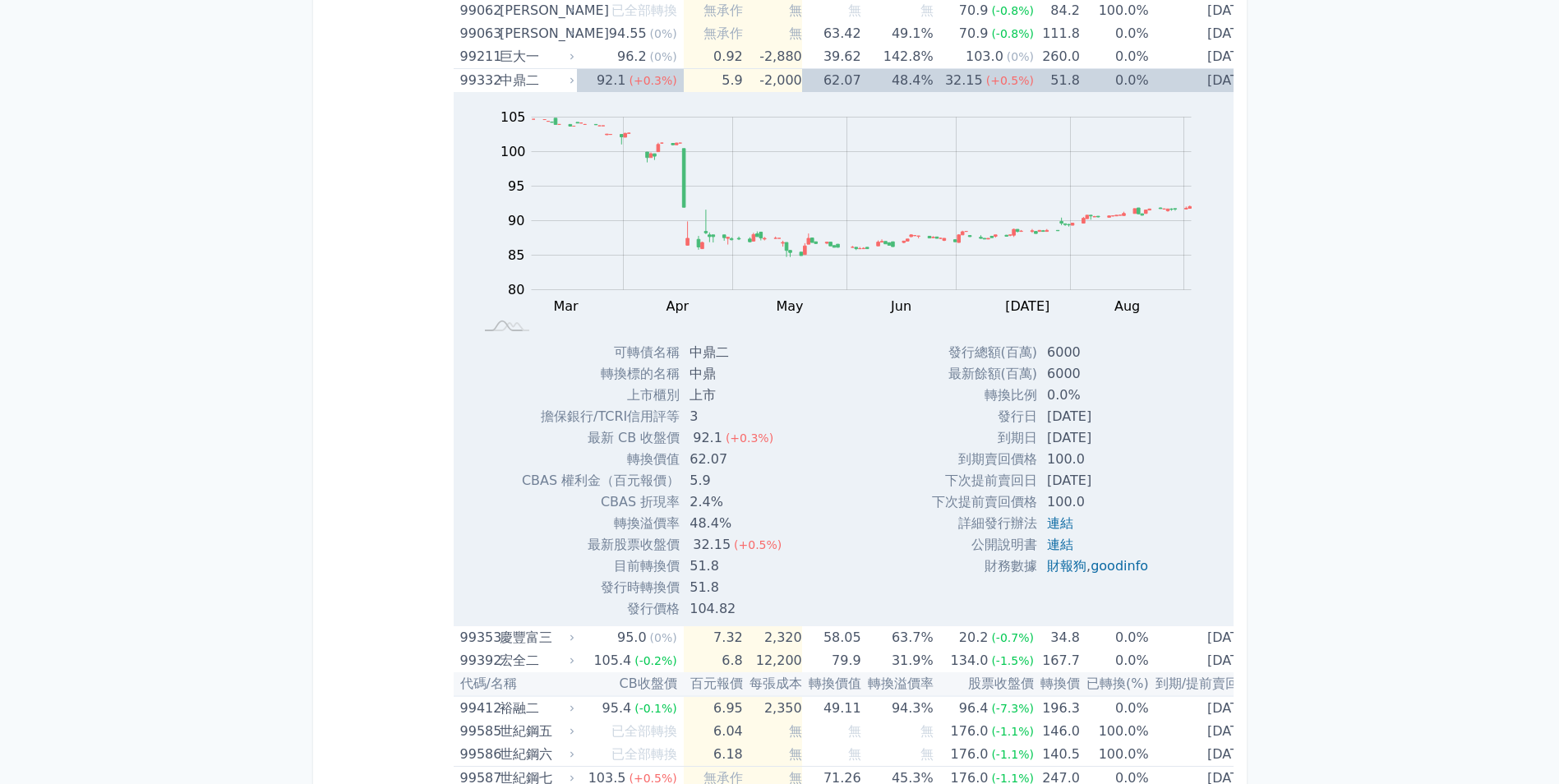
scroll to position [10017, 0]
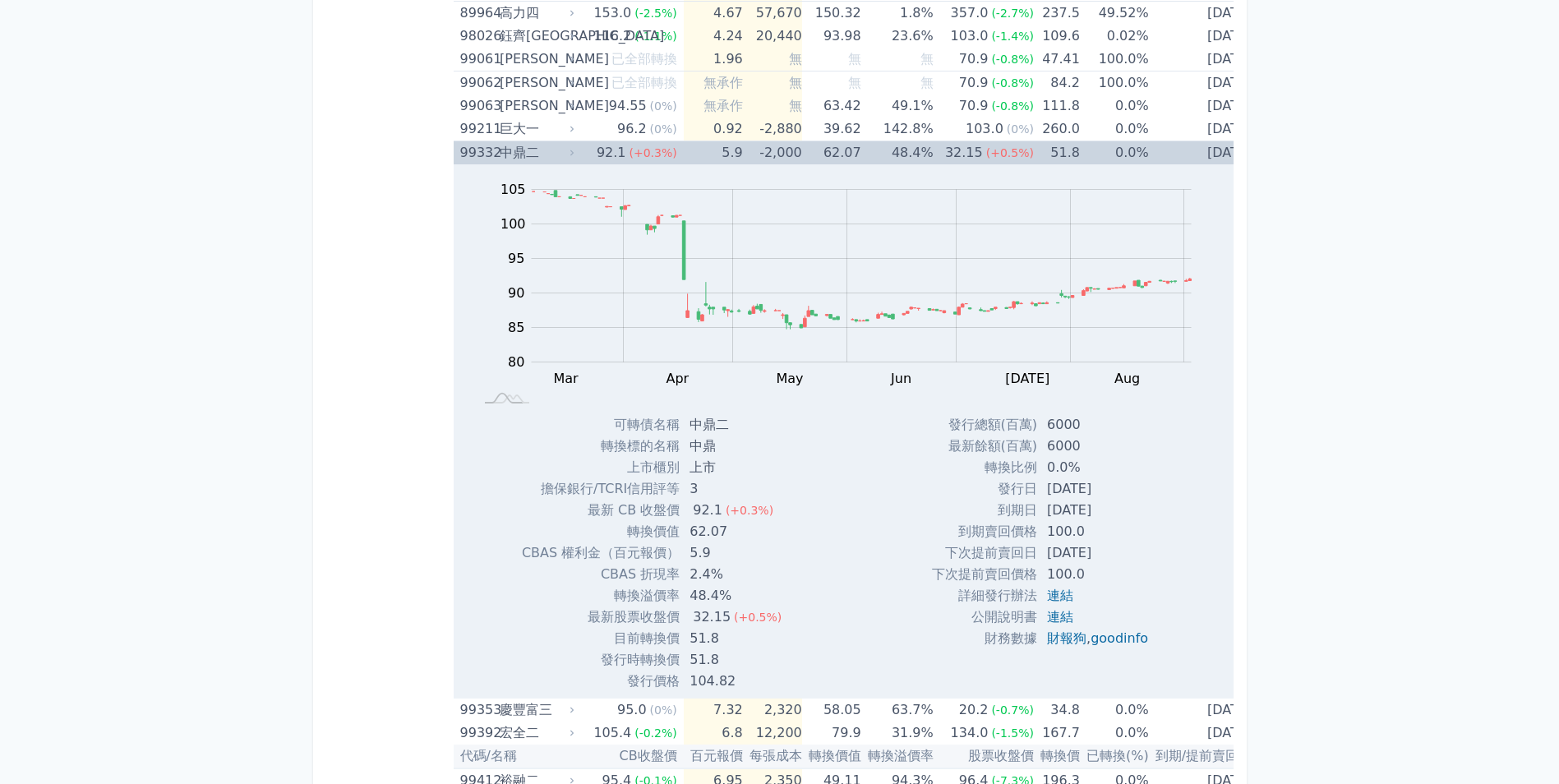
click at [1034, 156] on td "51.8" at bounding box center [1056, 153] width 46 height 24
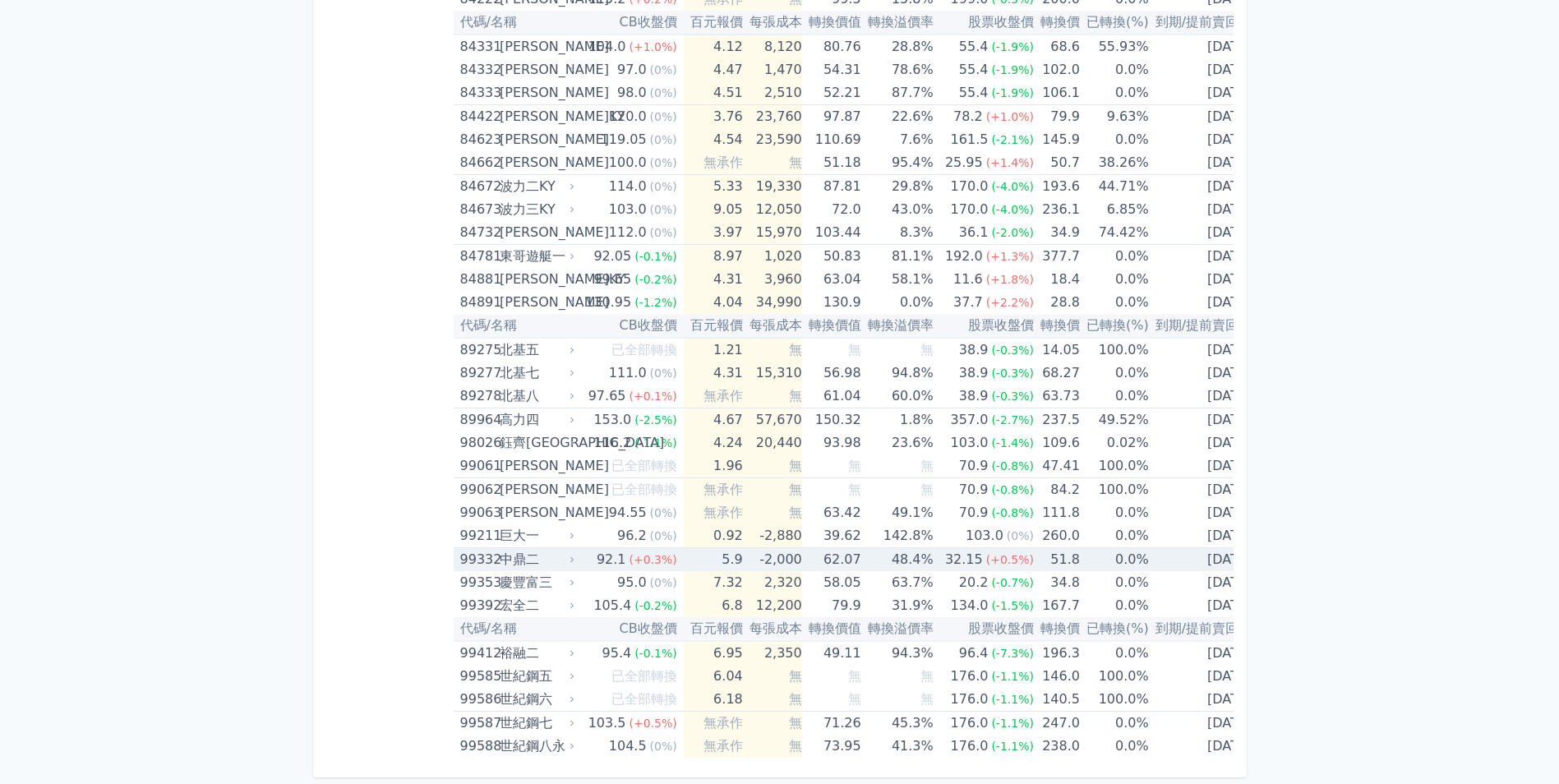
click at [1015, 553] on span "(+0.5%)" at bounding box center [1009, 560] width 48 height 13
